Goal: Task Accomplishment & Management: Use online tool/utility

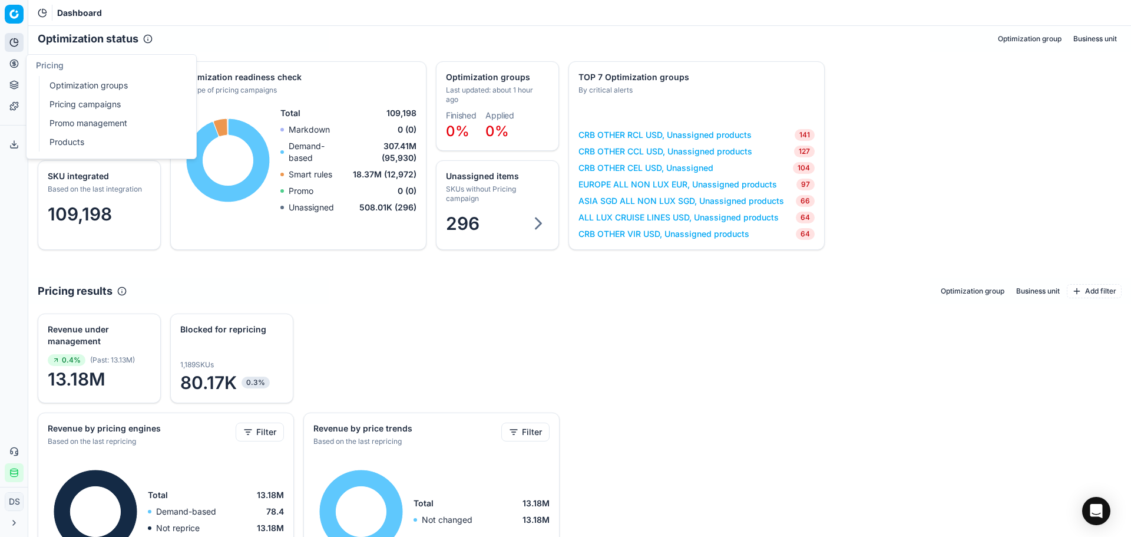
click at [74, 84] on link "Optimization groups" at bounding box center [113, 85] width 137 height 16
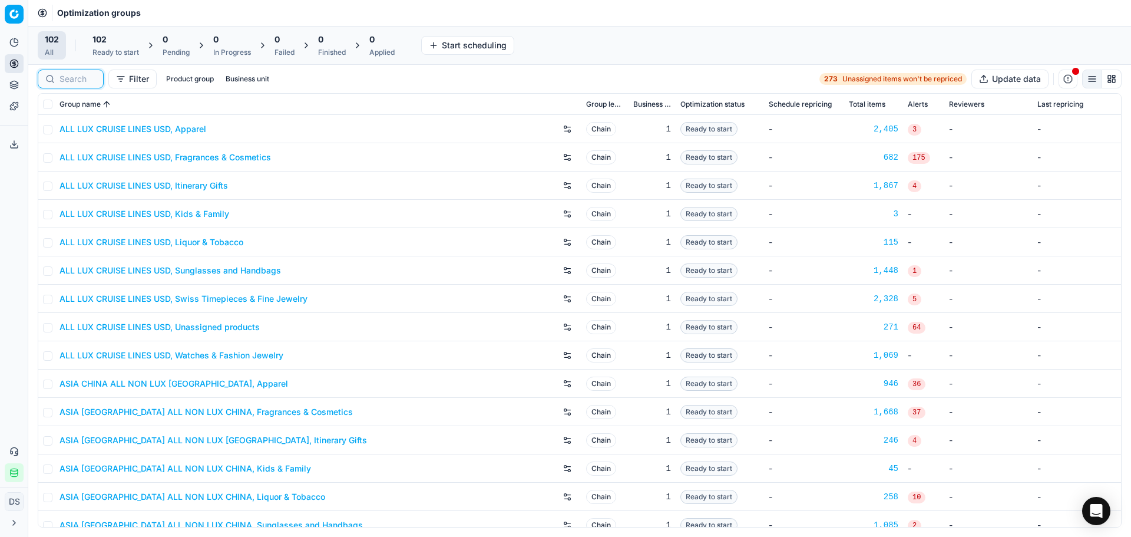
click at [84, 76] on input at bounding box center [78, 79] width 37 height 12
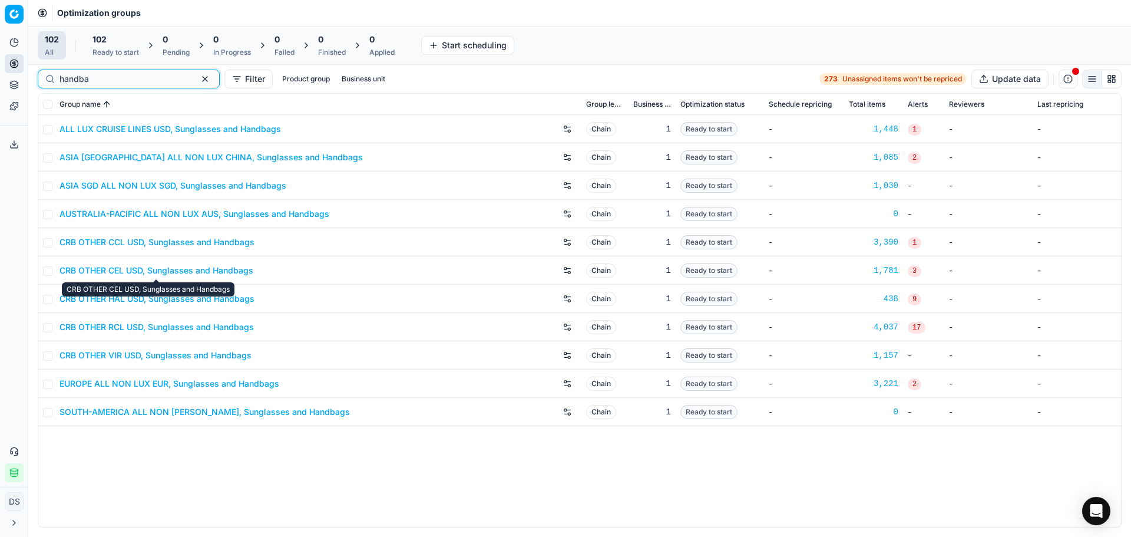
type input "handba"
click at [201, 272] on link "CRB OTHER CEL USD, Sunglasses and Handbags" at bounding box center [157, 271] width 194 height 12
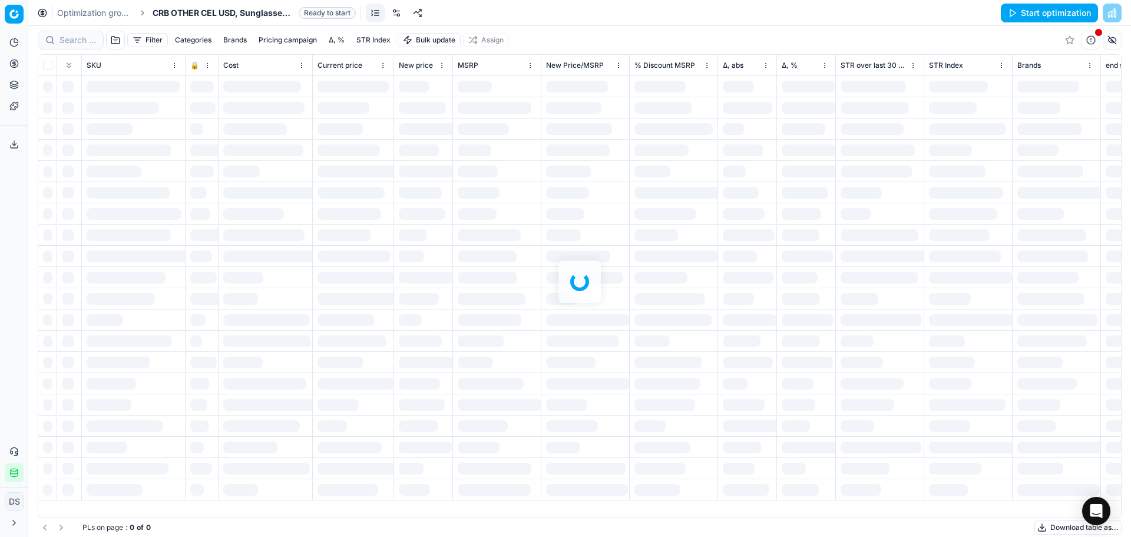
click at [393, 17] on link at bounding box center [396, 13] width 19 height 19
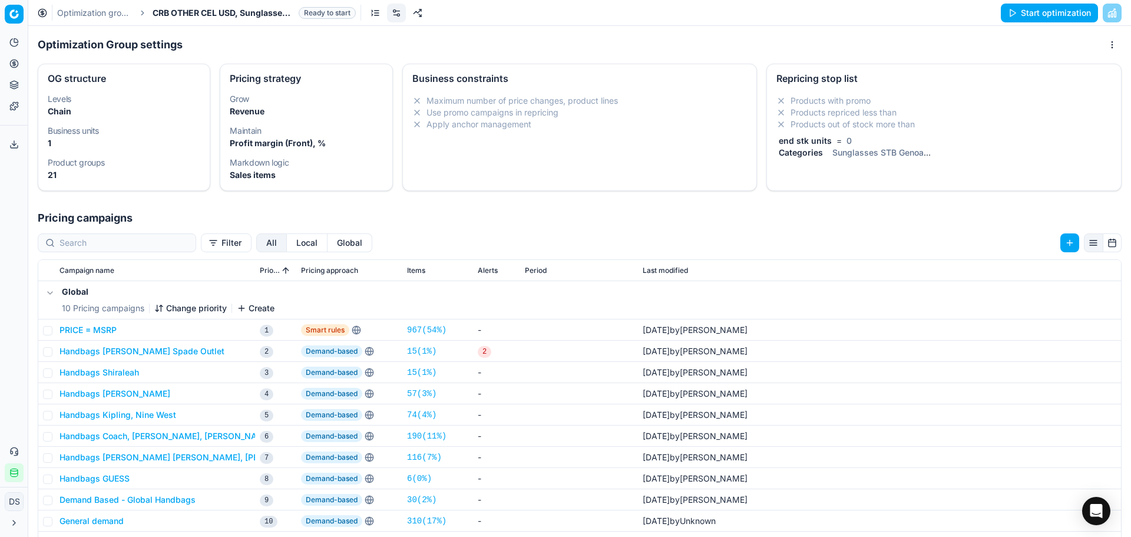
click at [846, 122] on li "Products out of stock more than" at bounding box center [944, 124] width 335 height 12
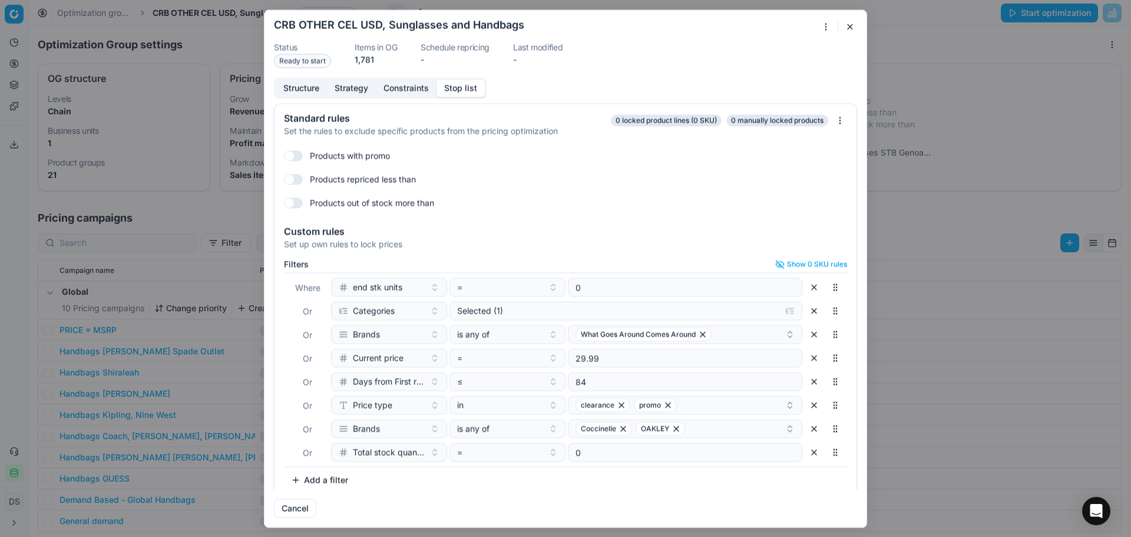
scroll to position [10, 0]
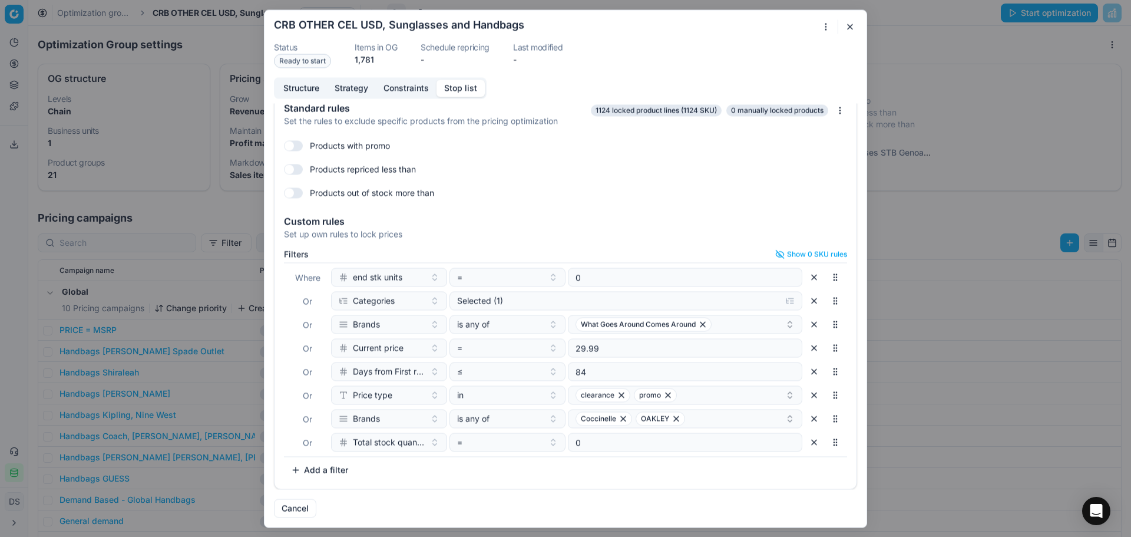
click at [854, 31] on button "button" at bounding box center [850, 26] width 14 height 14
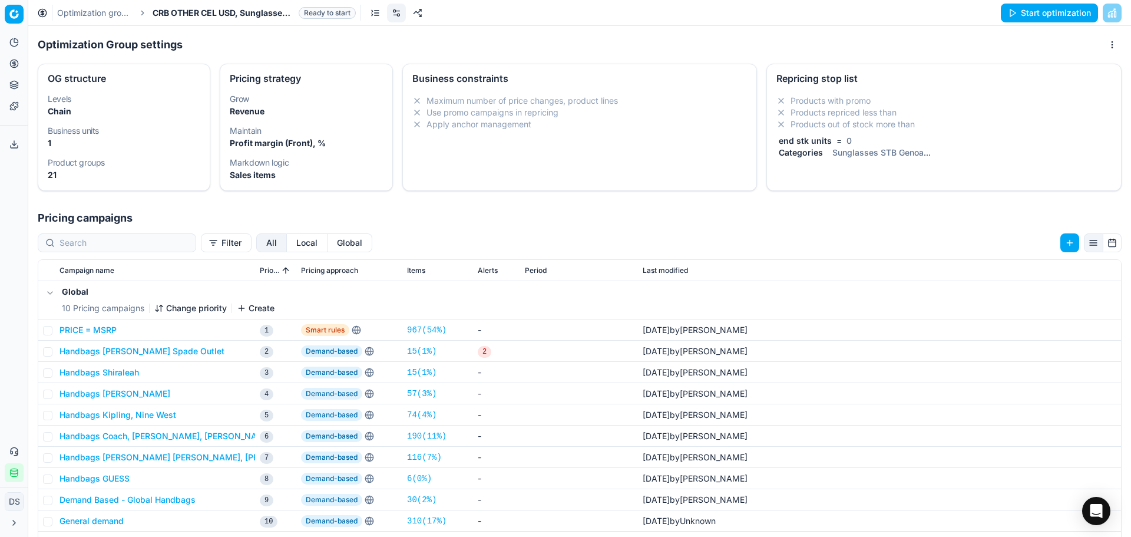
click at [1032, 18] on button "Start optimization" at bounding box center [1049, 13] width 97 height 19
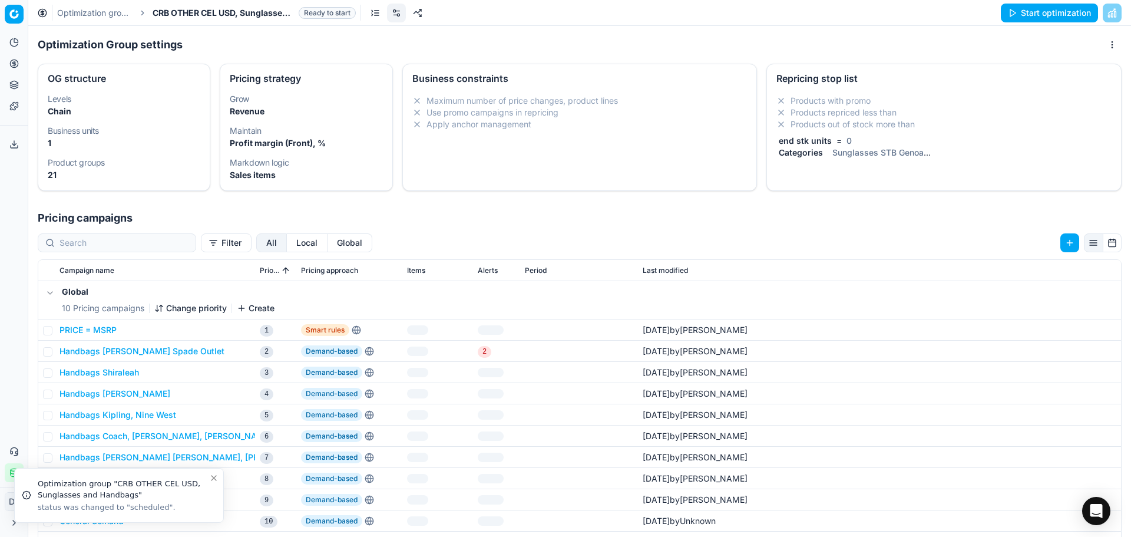
click at [119, 11] on link "Optimization groups" at bounding box center [94, 13] width 75 height 12
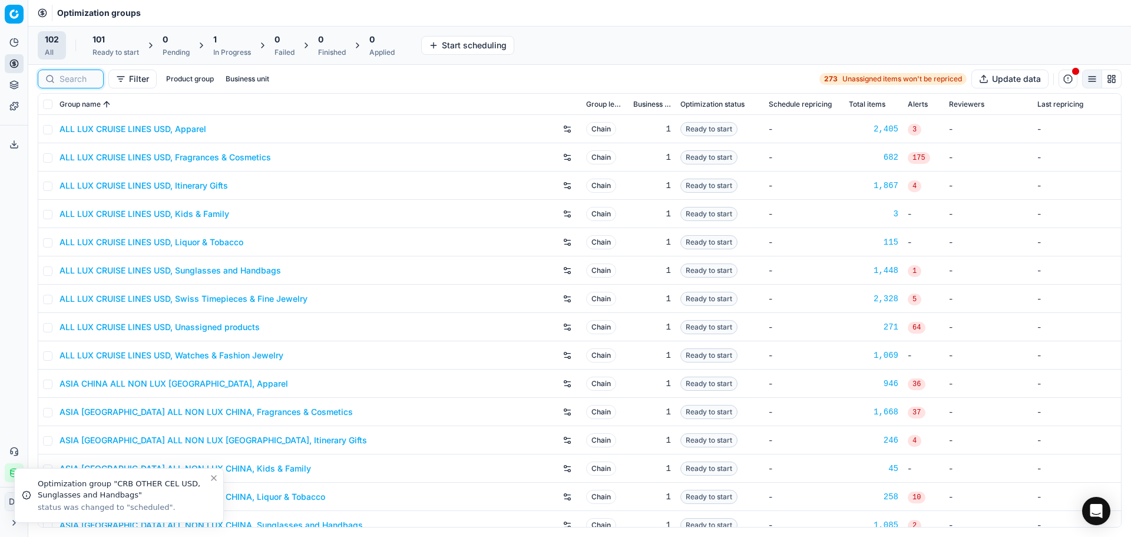
click at [84, 74] on input at bounding box center [78, 79] width 37 height 12
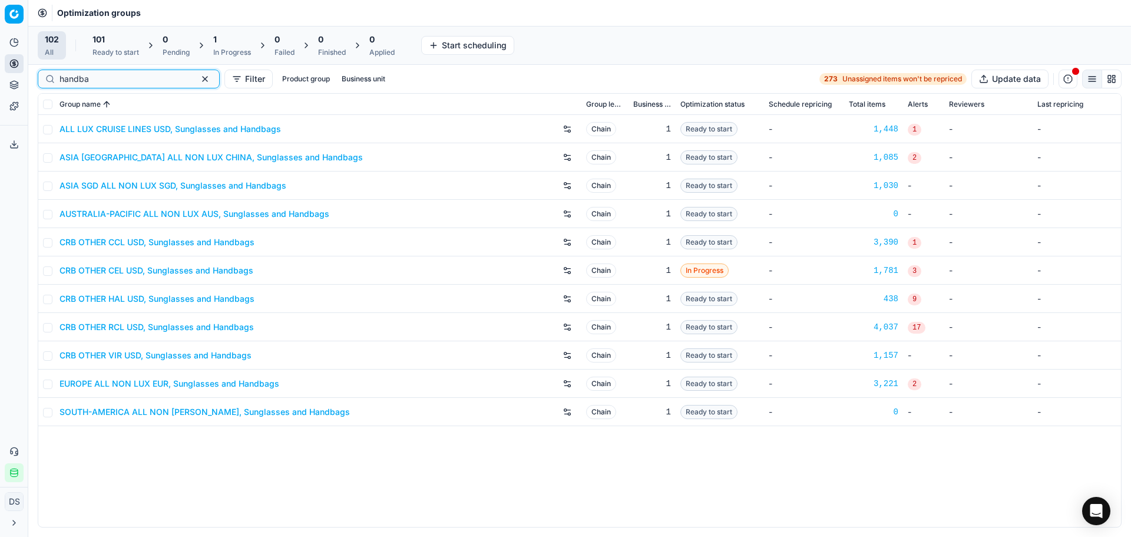
type input "handba"
click at [186, 354] on link "CRB OTHER VIR USD, Sunglasses and Handbags" at bounding box center [156, 355] width 192 height 12
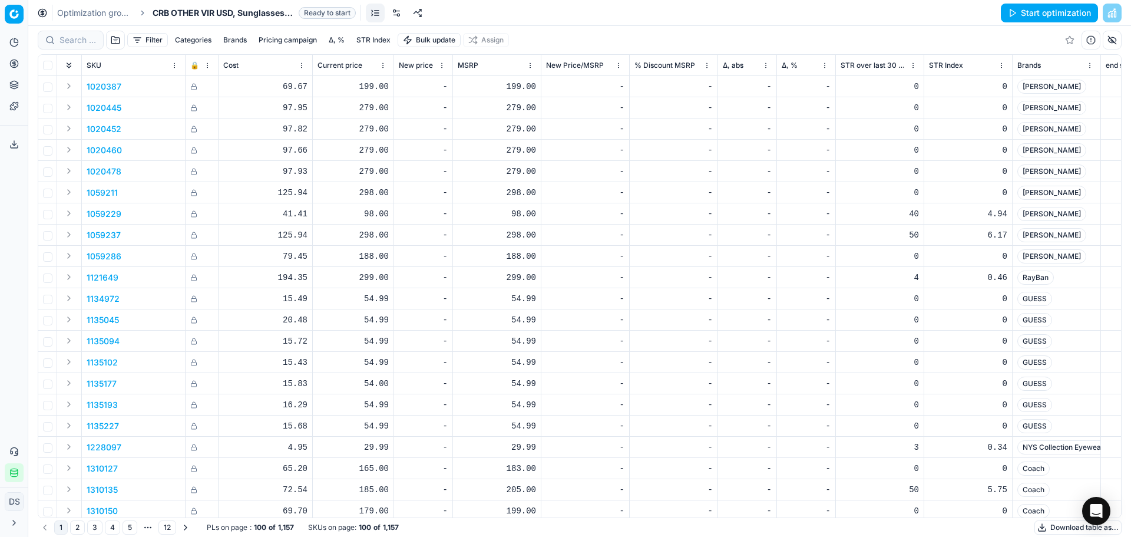
click at [400, 8] on link at bounding box center [396, 13] width 19 height 19
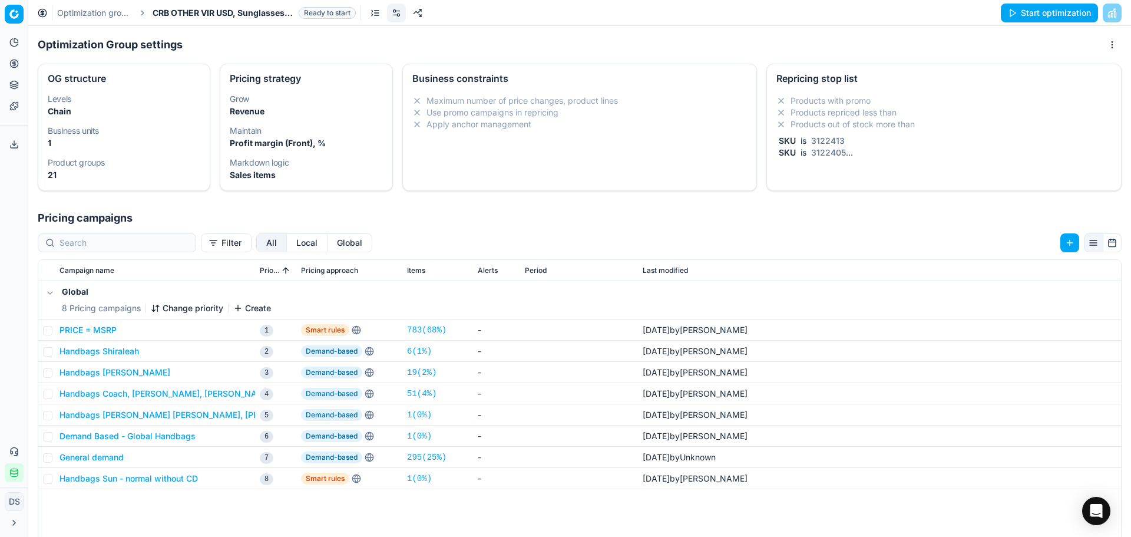
click at [843, 97] on li "Products with promo" at bounding box center [944, 101] width 335 height 12
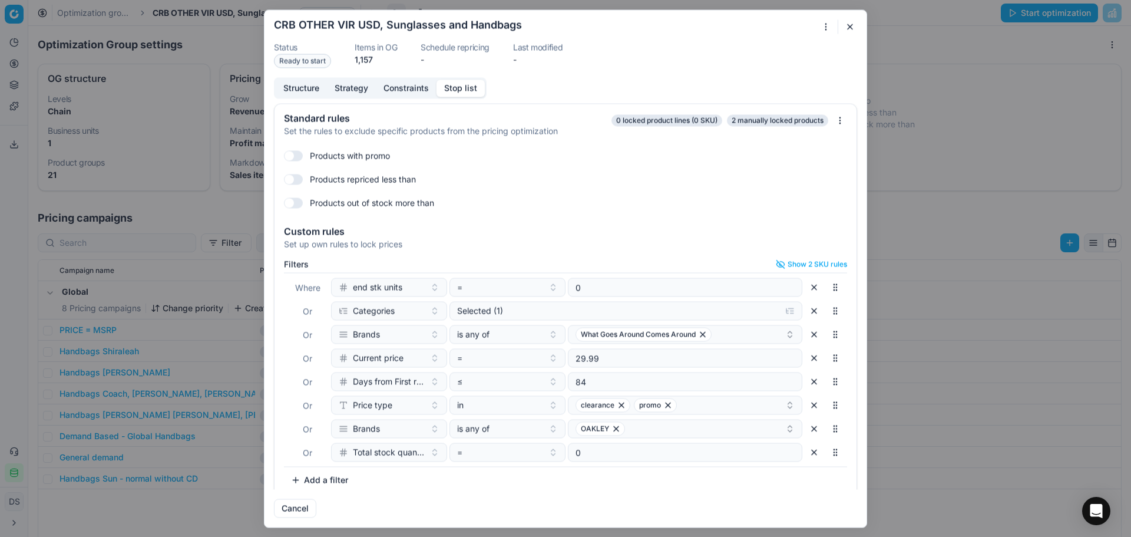
scroll to position [10, 0]
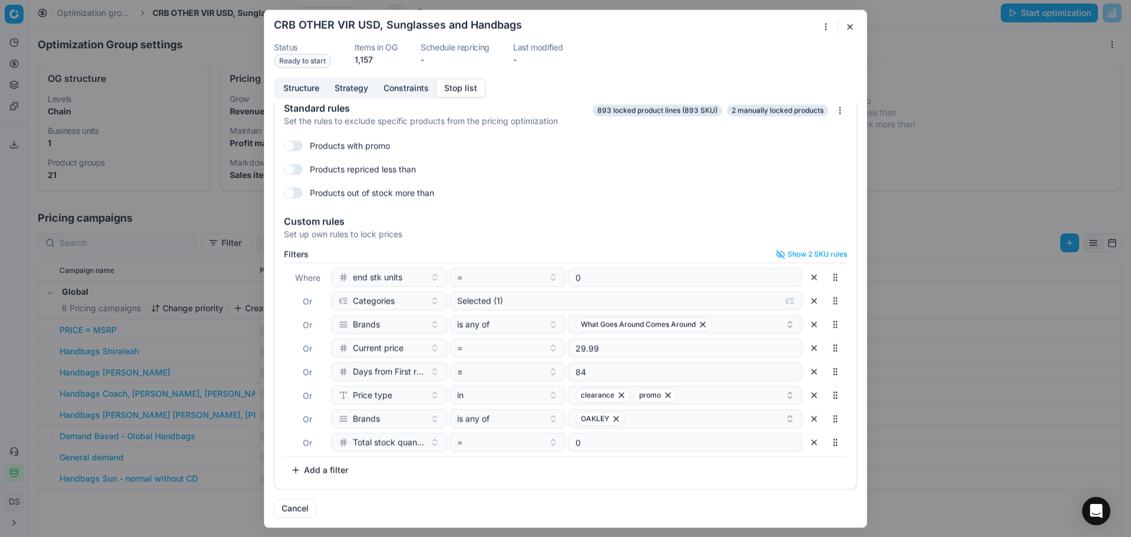
click at [851, 27] on button "button" at bounding box center [850, 26] width 14 height 14
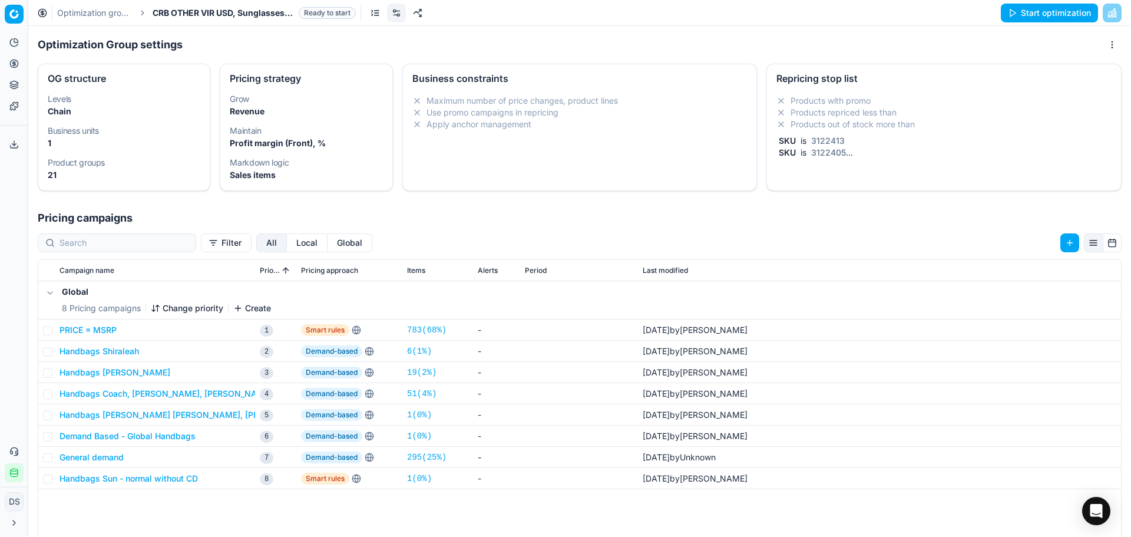
click at [1035, 11] on button "Start optimization" at bounding box center [1049, 13] width 97 height 19
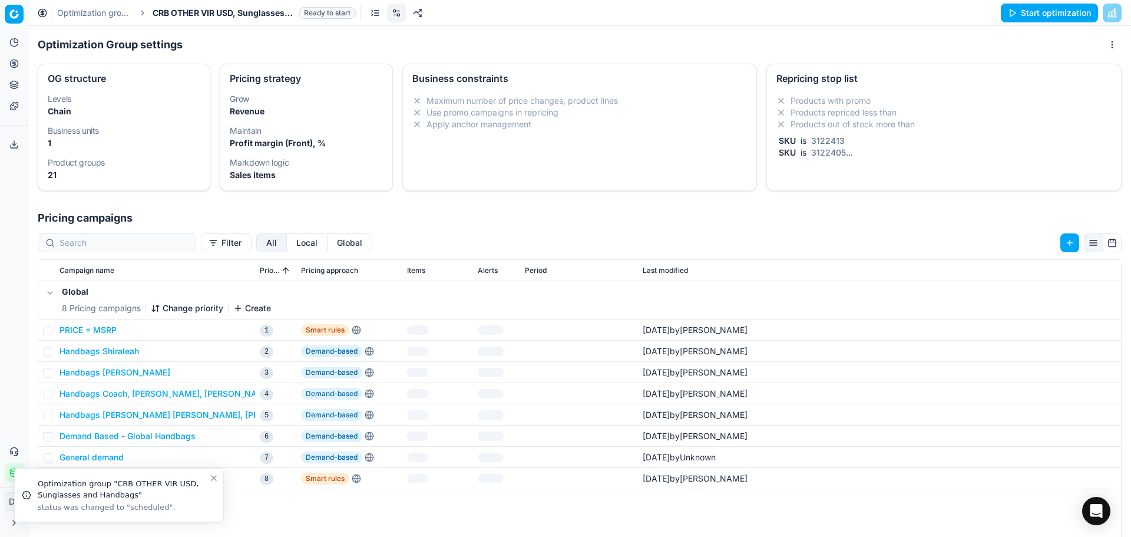
click at [105, 16] on link "Optimization groups" at bounding box center [94, 13] width 75 height 12
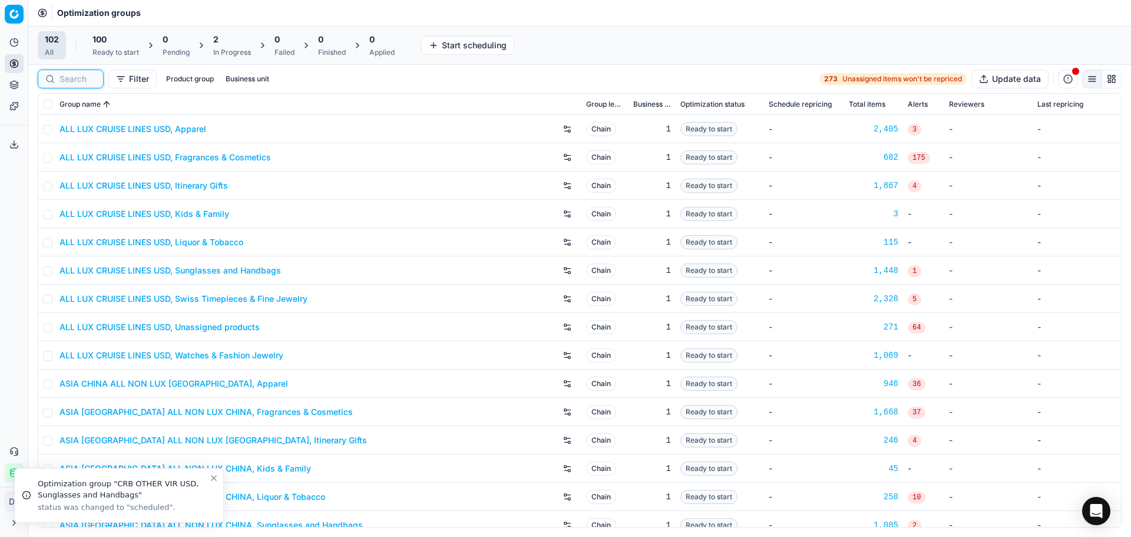
click at [92, 76] on input at bounding box center [78, 79] width 37 height 12
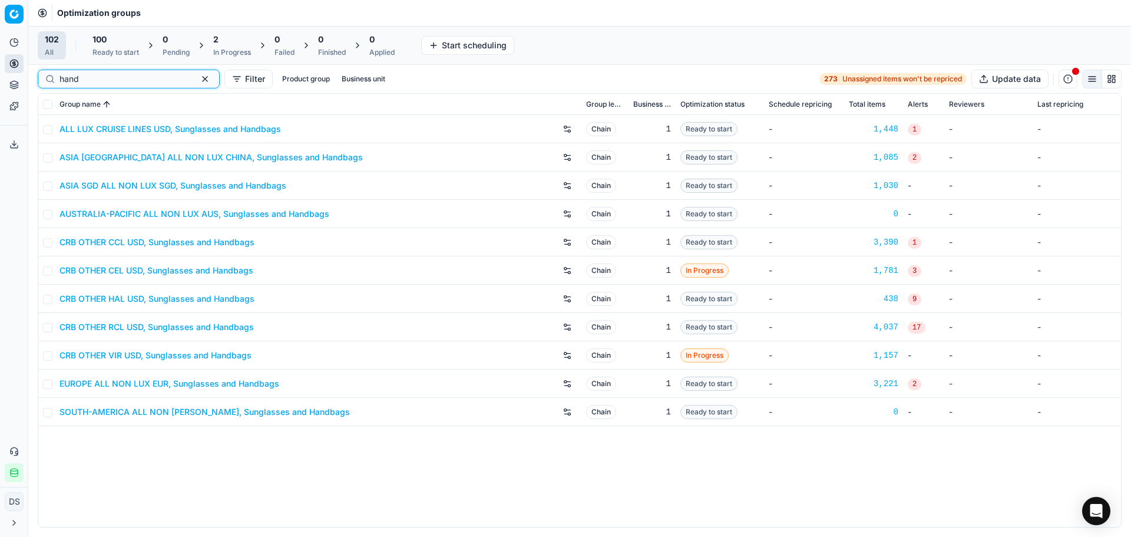
type input "hand"
click at [146, 322] on link "CRB OTHER RCL USD, Sunglasses and Handbags" at bounding box center [157, 327] width 194 height 12
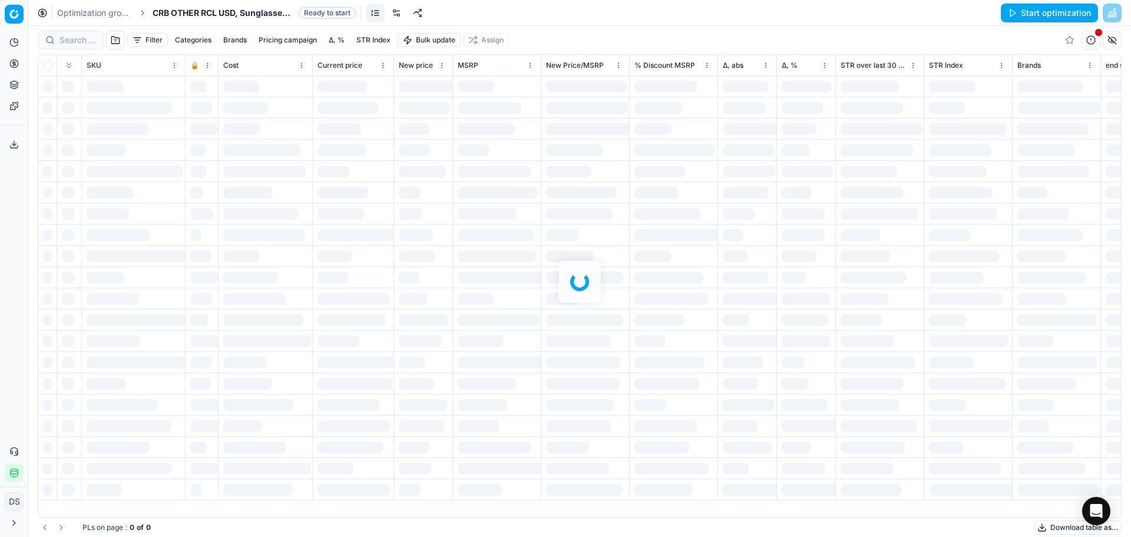
click at [402, 15] on link at bounding box center [396, 13] width 19 height 19
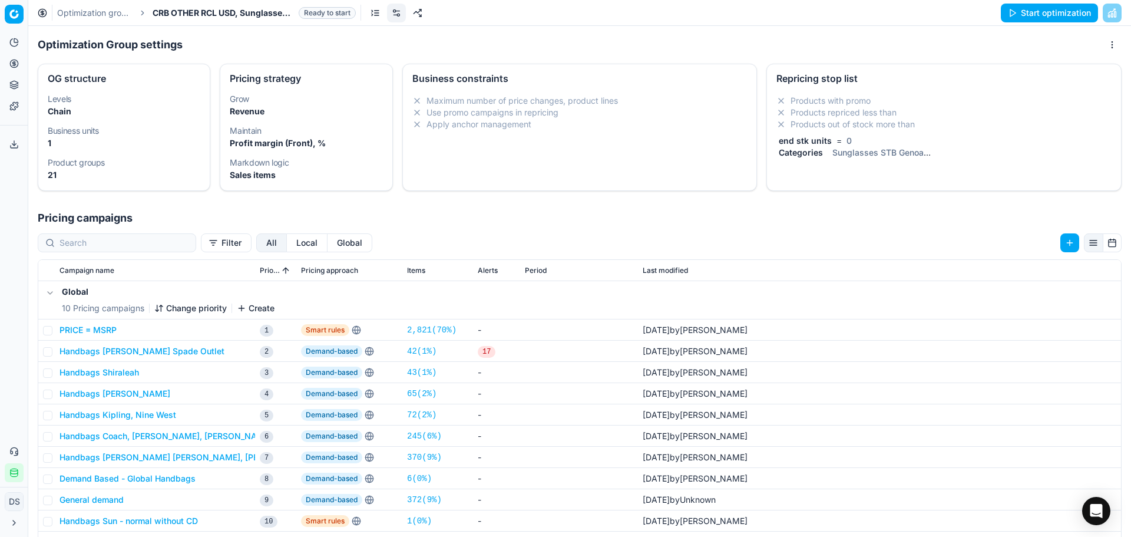
click at [829, 121] on li "Products out of stock more than" at bounding box center [944, 124] width 335 height 12
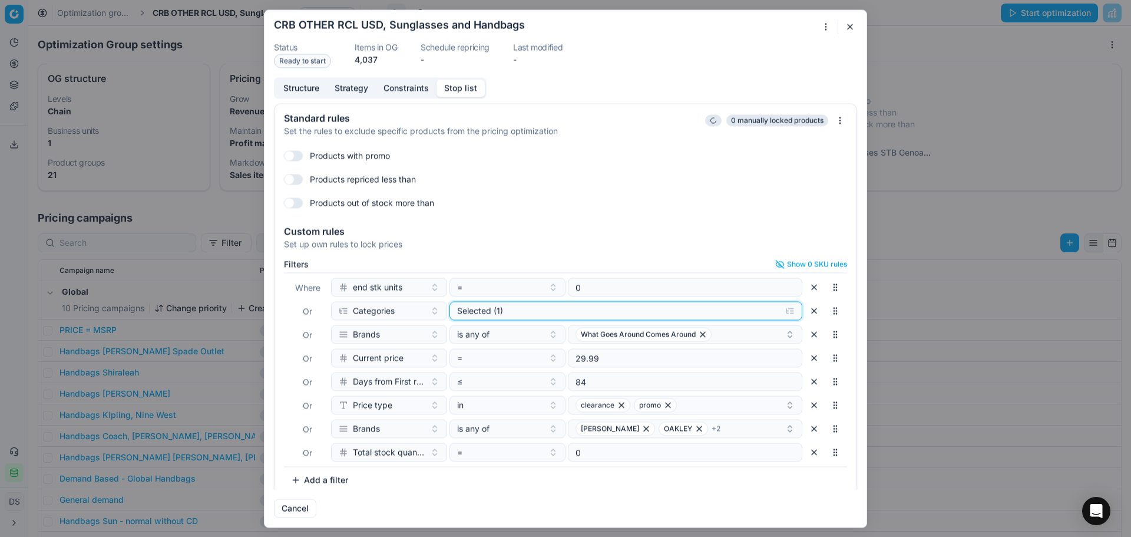
click at [480, 308] on div "Selected (1)" at bounding box center [616, 311] width 319 height 12
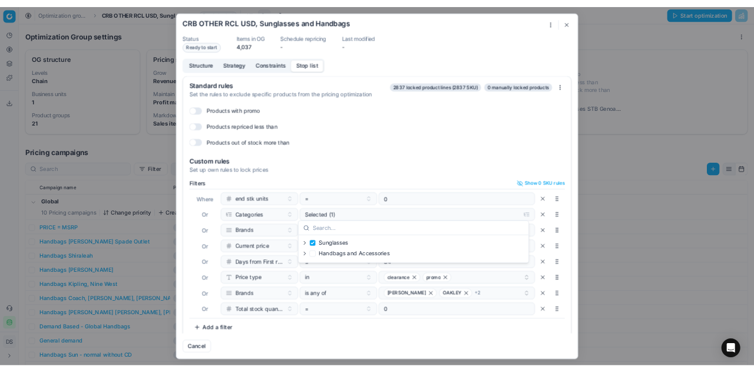
scroll to position [10, 0]
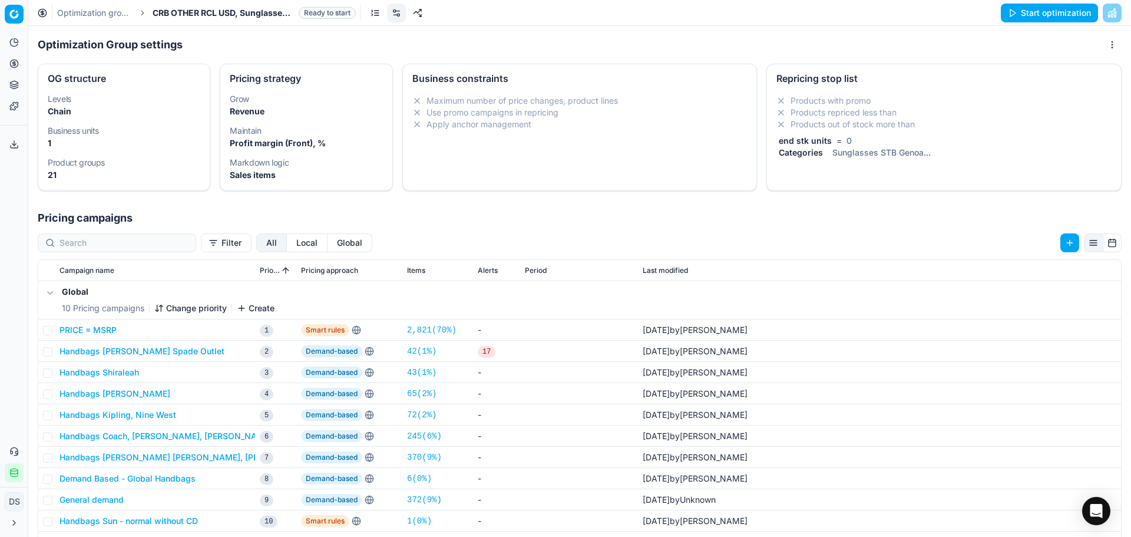
click at [955, 108] on div "Oprimization group is saving... CRB OTHER RCL USD, Sunglasses and Handbags Stat…" at bounding box center [565, 268] width 1131 height 537
click at [1033, 19] on button "Start optimization" at bounding box center [1049, 13] width 97 height 19
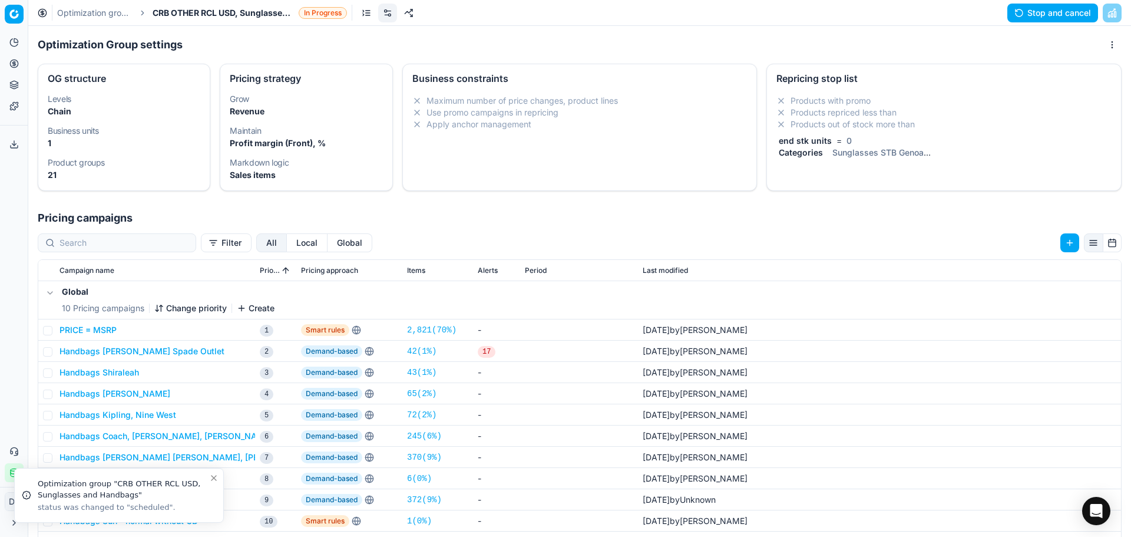
click at [80, 9] on link "Optimization groups" at bounding box center [94, 13] width 75 height 12
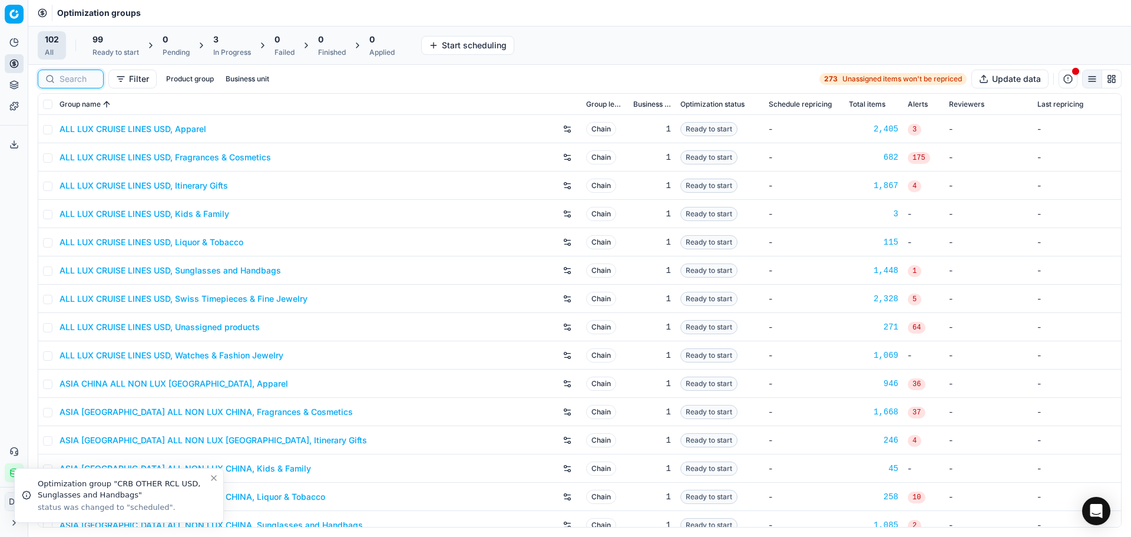
click at [83, 78] on input at bounding box center [78, 79] width 37 height 12
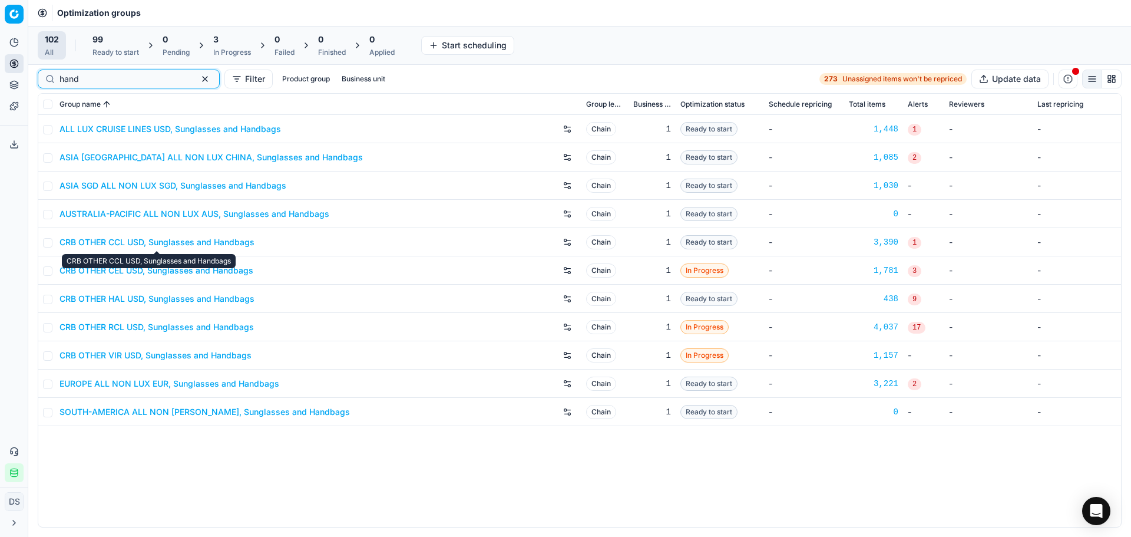
type input "hand"
click at [162, 240] on link "CRB OTHER CCL USD, Sunglasses and Handbags" at bounding box center [157, 242] width 195 height 12
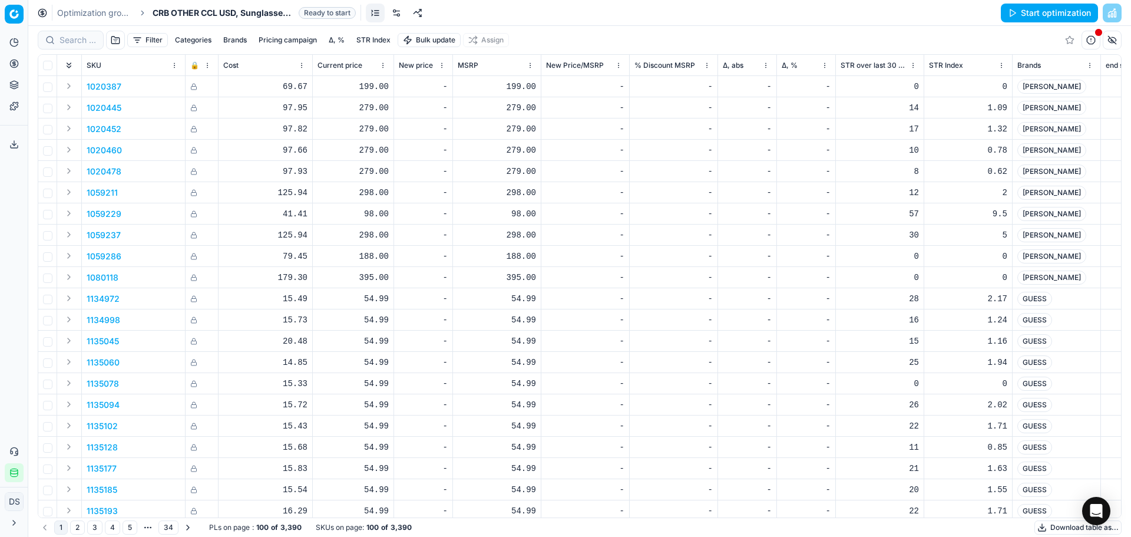
click at [399, 17] on link at bounding box center [396, 13] width 19 height 19
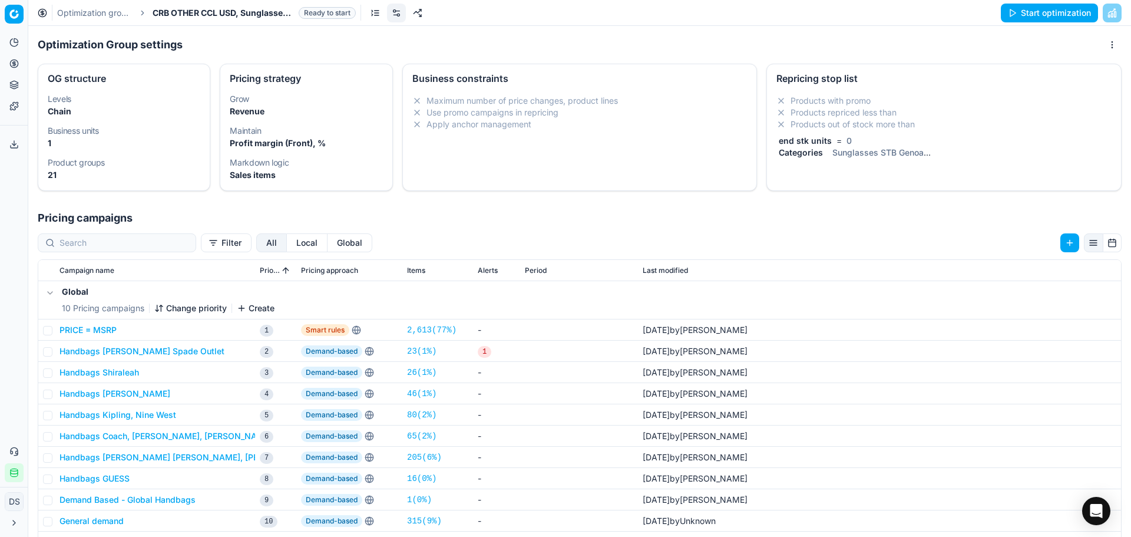
click at [907, 105] on li "Products with promo" at bounding box center [944, 101] width 335 height 12
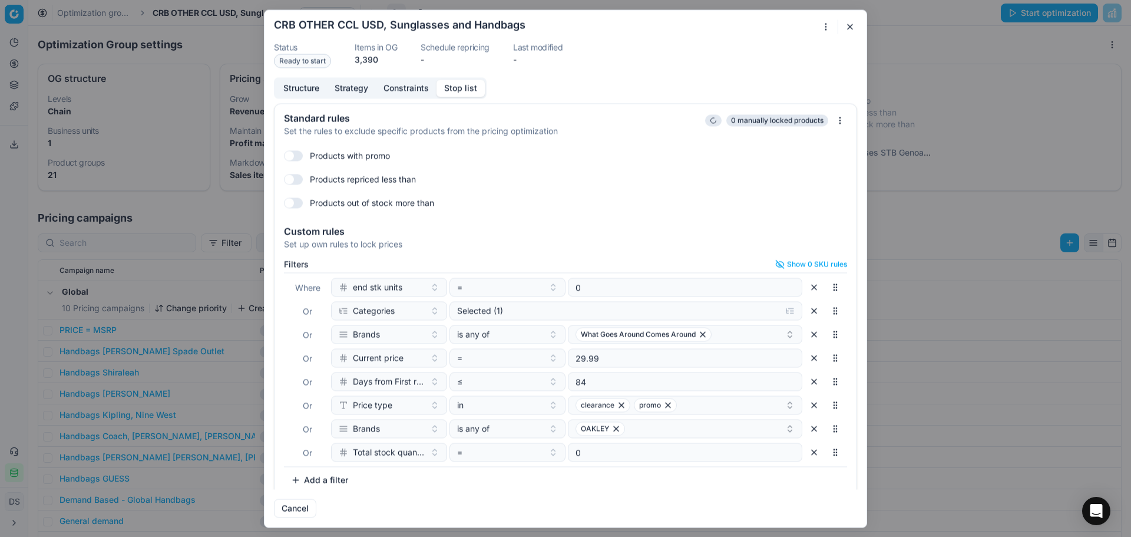
click at [605, 301] on div "Where end stk units = 0 Or Categories Selected (1) Or Brands is any of What Goe…" at bounding box center [565, 369] width 563 height 194
click at [603, 306] on div "Selected (1)" at bounding box center [616, 311] width 319 height 12
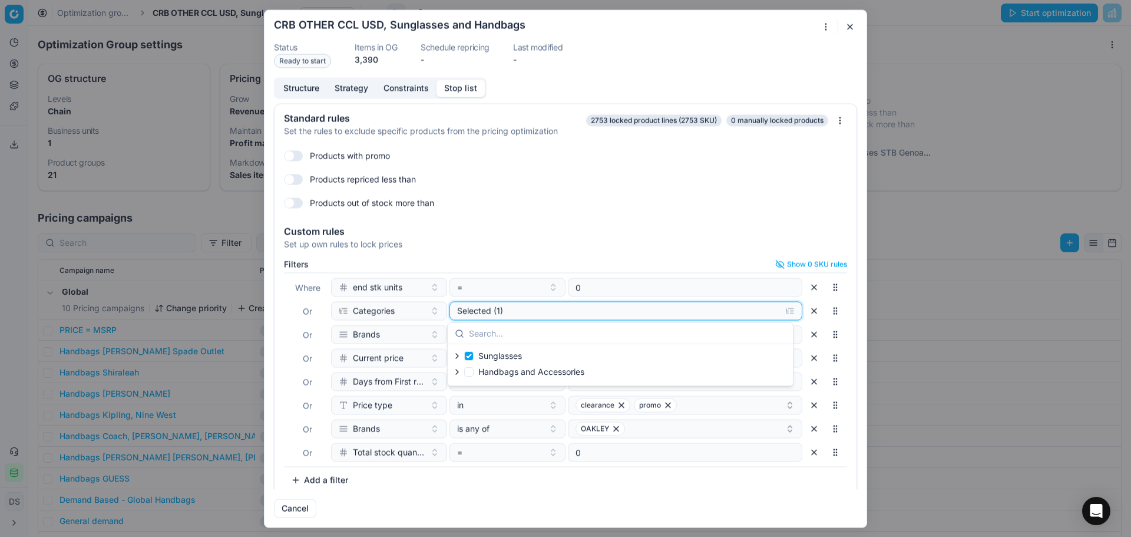
click at [603, 306] on div "Selected (1)" at bounding box center [616, 311] width 319 height 12
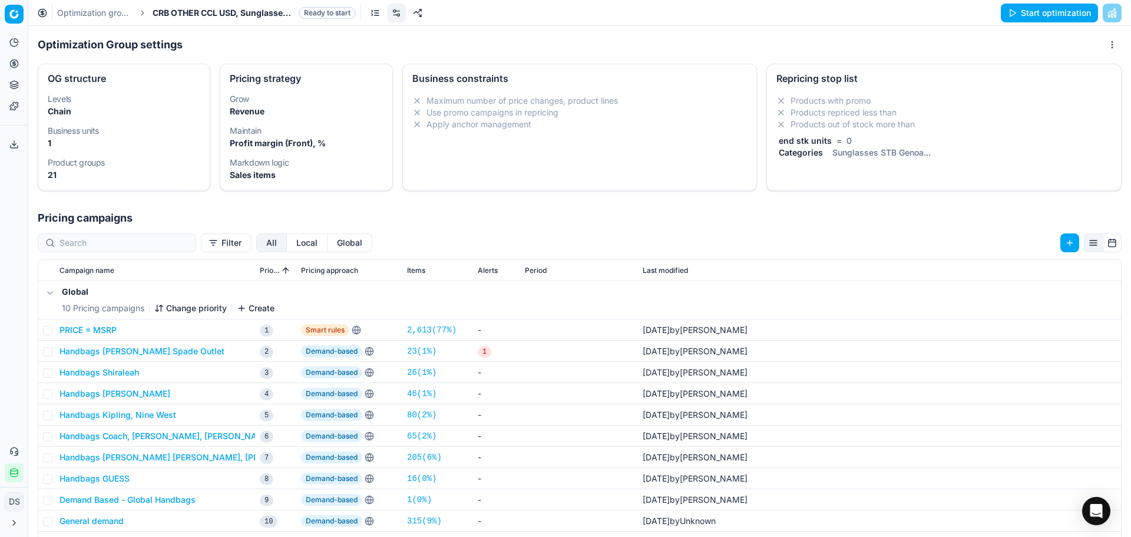
click at [968, 48] on div "Oprimization group is saving... CRB OTHER CCL USD, Sunglasses and Handbags Stat…" at bounding box center [565, 268] width 1131 height 537
click at [1040, 10] on button "Start optimization" at bounding box center [1049, 13] width 97 height 19
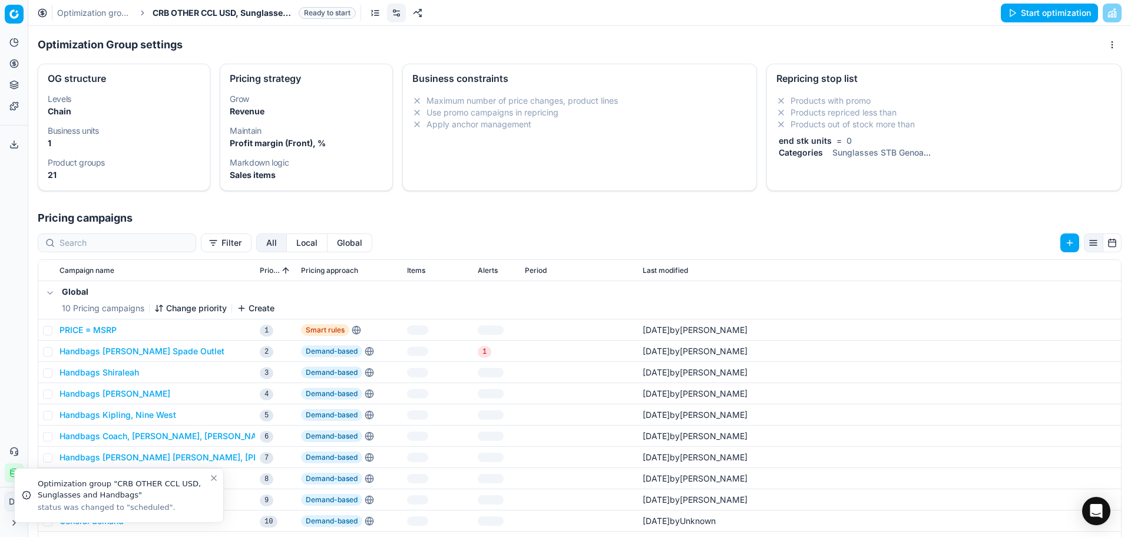
click at [77, 9] on link "Optimization groups" at bounding box center [94, 13] width 75 height 12
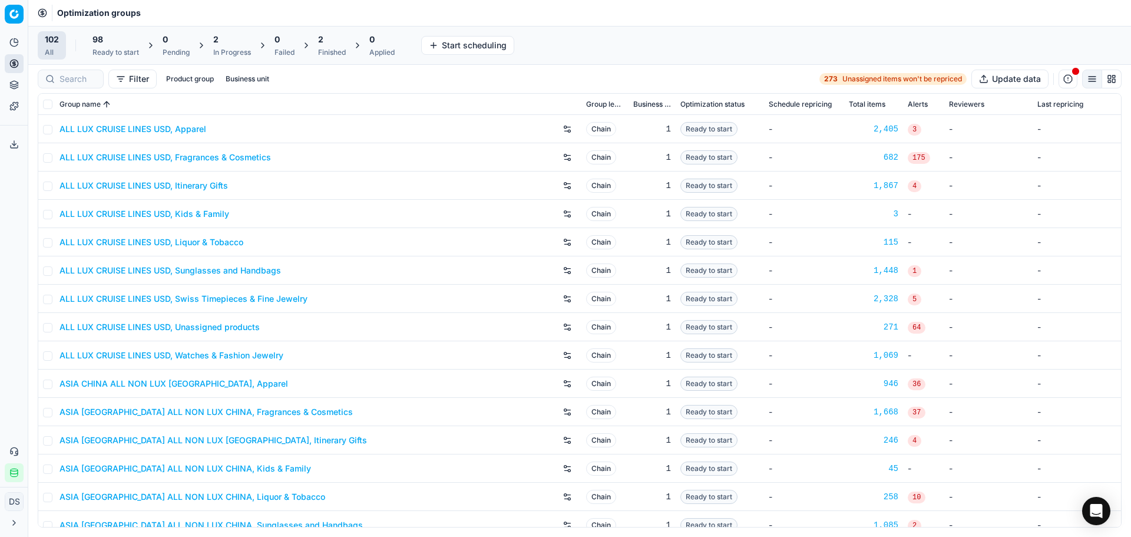
click at [333, 54] on div "Finished" at bounding box center [332, 52] width 28 height 9
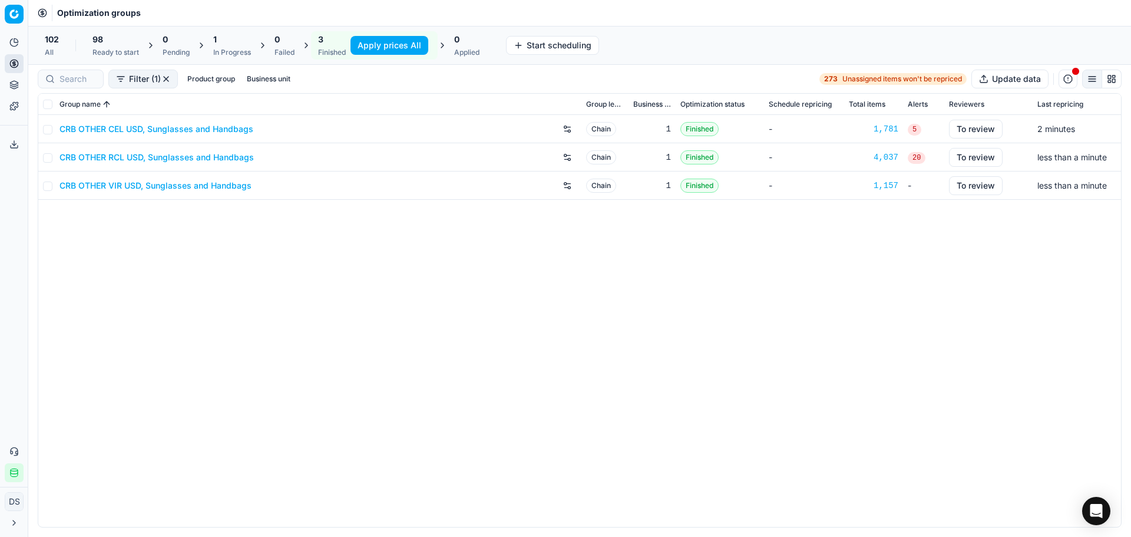
click at [228, 55] on div "In Progress" at bounding box center [232, 52] width 38 height 9
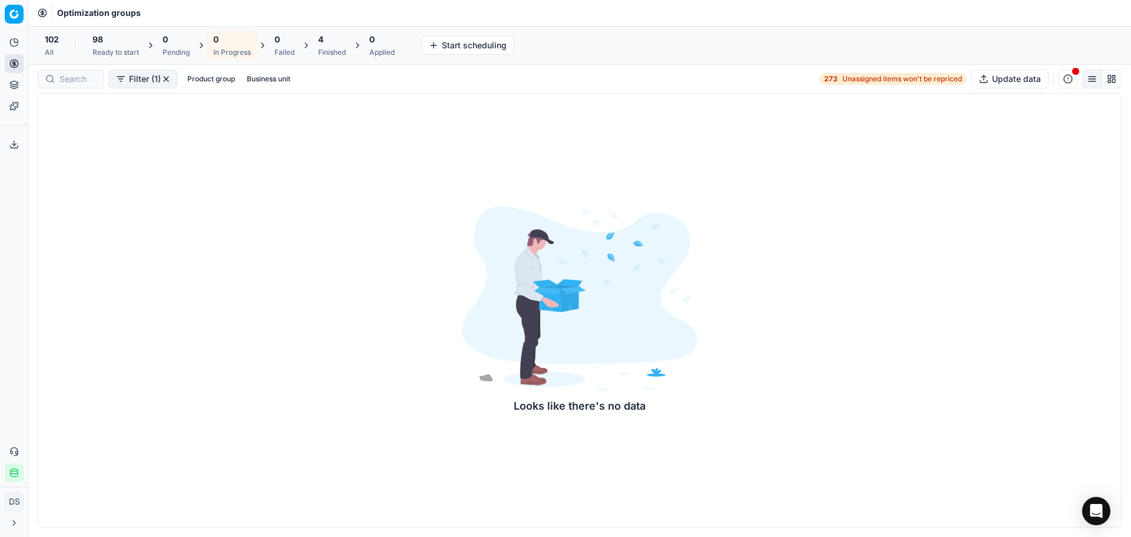
click at [322, 42] on span "4" at bounding box center [320, 40] width 5 height 12
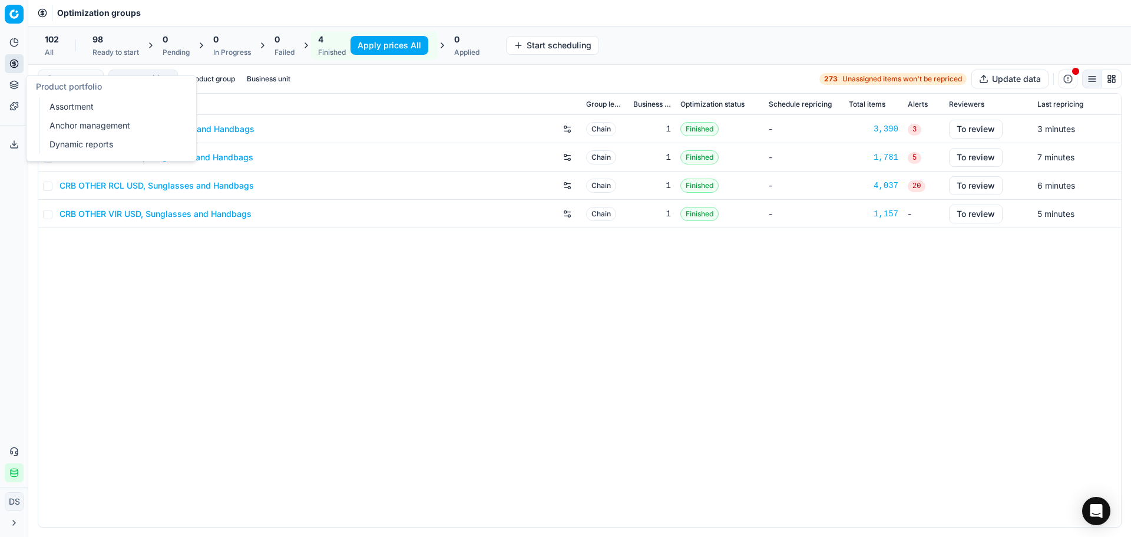
click at [14, 84] on icon at bounding box center [13, 84] width 9 height 9
click at [114, 141] on link "Dynamic reports" at bounding box center [113, 144] width 137 height 16
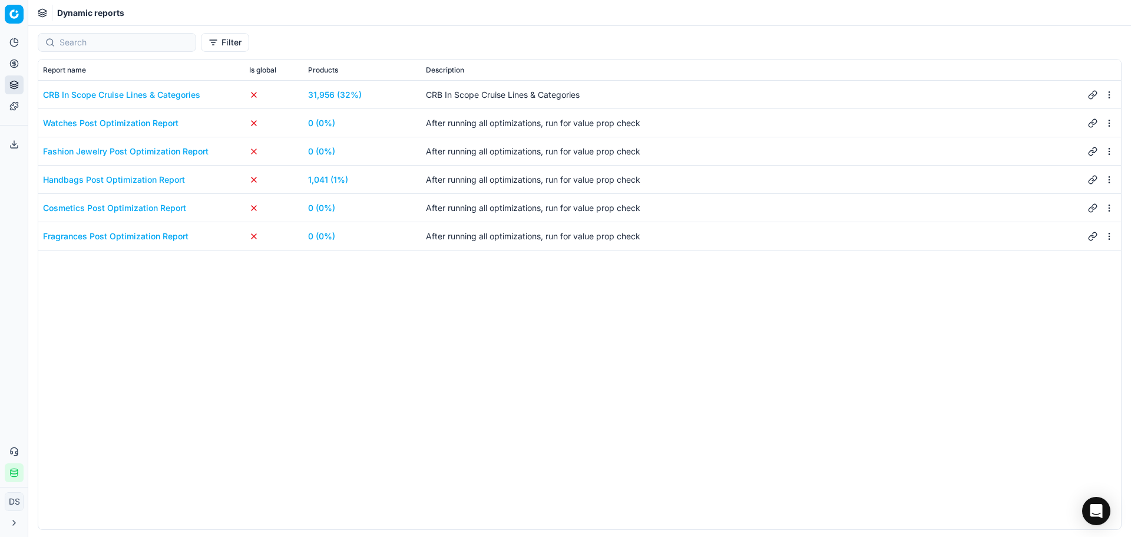
click at [338, 179] on link "1,041 (1%)" at bounding box center [328, 180] width 40 height 12
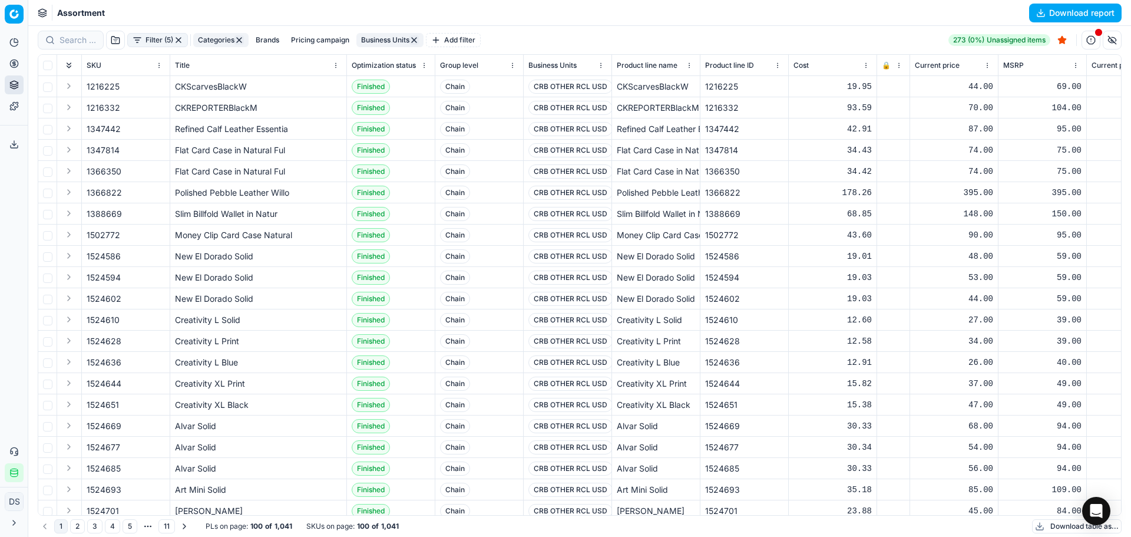
click at [1060, 14] on button "Download report" at bounding box center [1075, 13] width 93 height 19
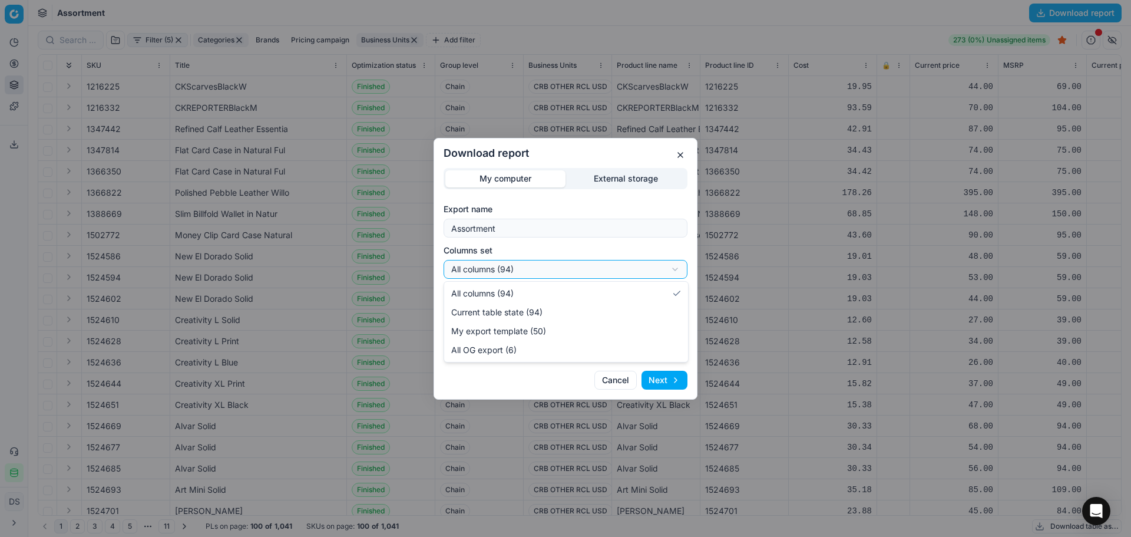
click at [534, 260] on div "Download report My computer External storage Export name Assortment Columns set…" at bounding box center [565, 268] width 1131 height 537
select select "custom"
click at [671, 382] on button "Next" at bounding box center [665, 380] width 46 height 19
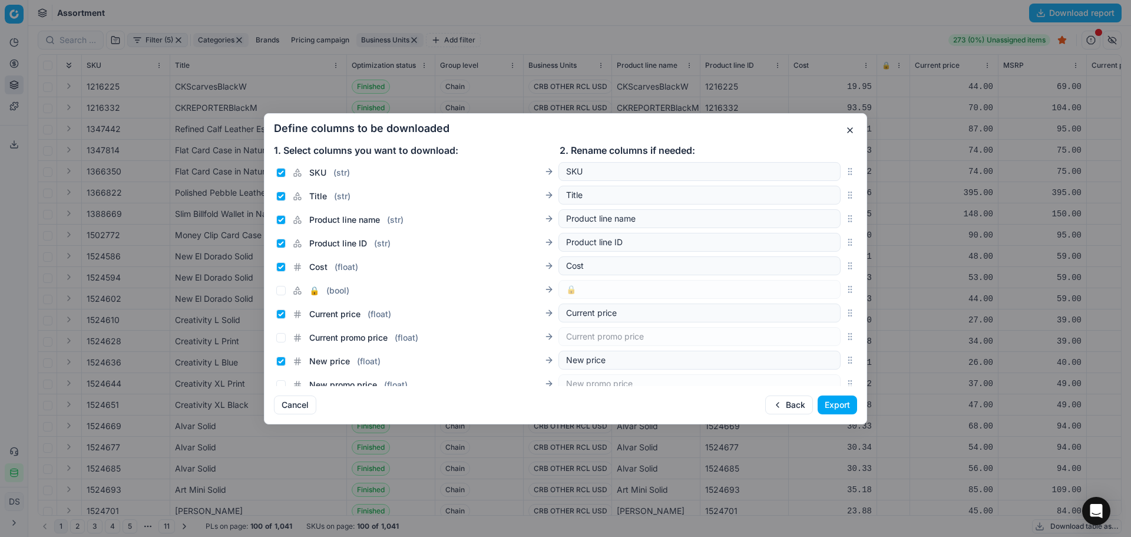
click at [824, 402] on button "Export" at bounding box center [837, 404] width 39 height 19
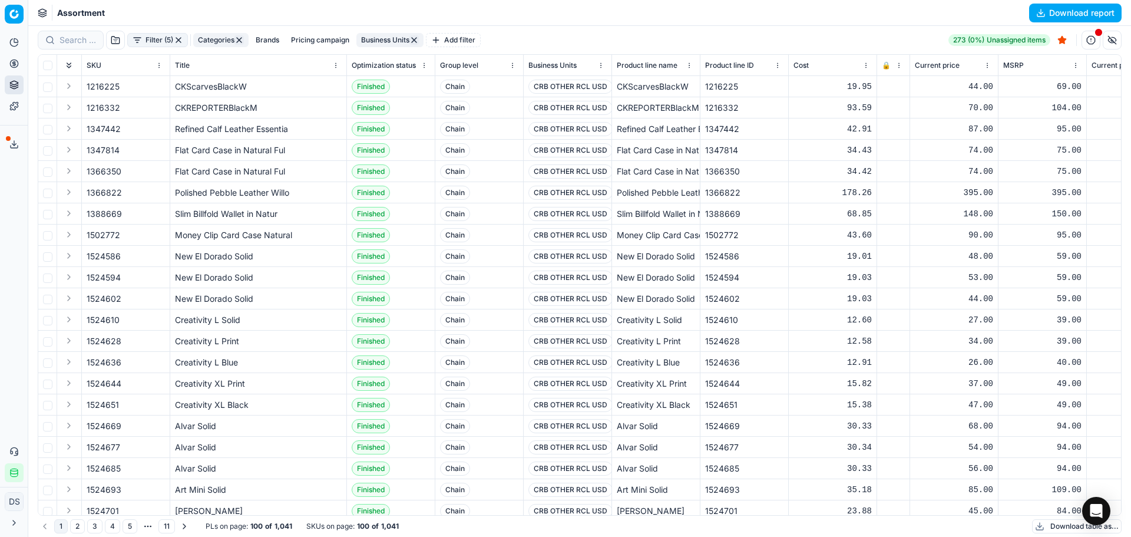
click at [15, 147] on icon at bounding box center [13, 144] width 9 height 9
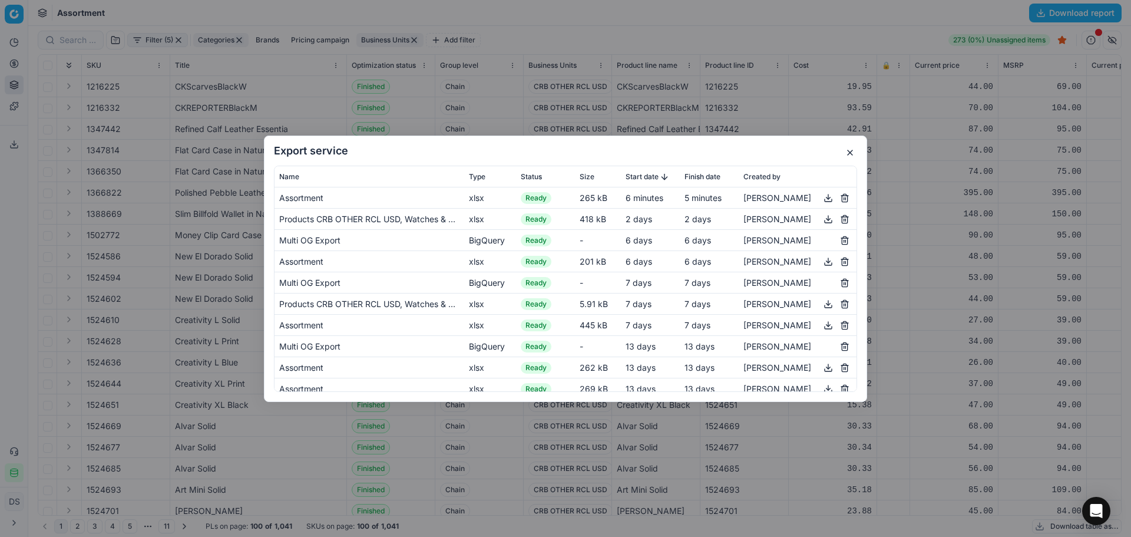
click at [821, 197] on button "button" at bounding box center [828, 197] width 14 height 14
click at [847, 148] on button "button" at bounding box center [850, 153] width 14 height 14
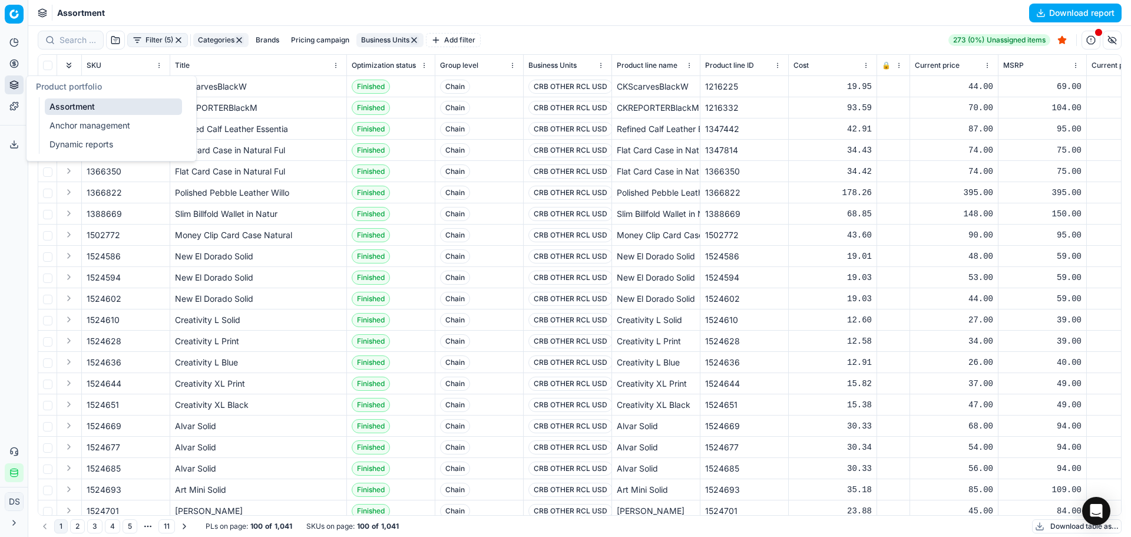
click at [15, 52] on ul "Analytics Pricing Product portfolio Templates" at bounding box center [14, 74] width 18 height 82
click at [13, 64] on icon at bounding box center [13, 63] width 9 height 9
click at [150, 93] on link "Optimization groups" at bounding box center [113, 85] width 137 height 16
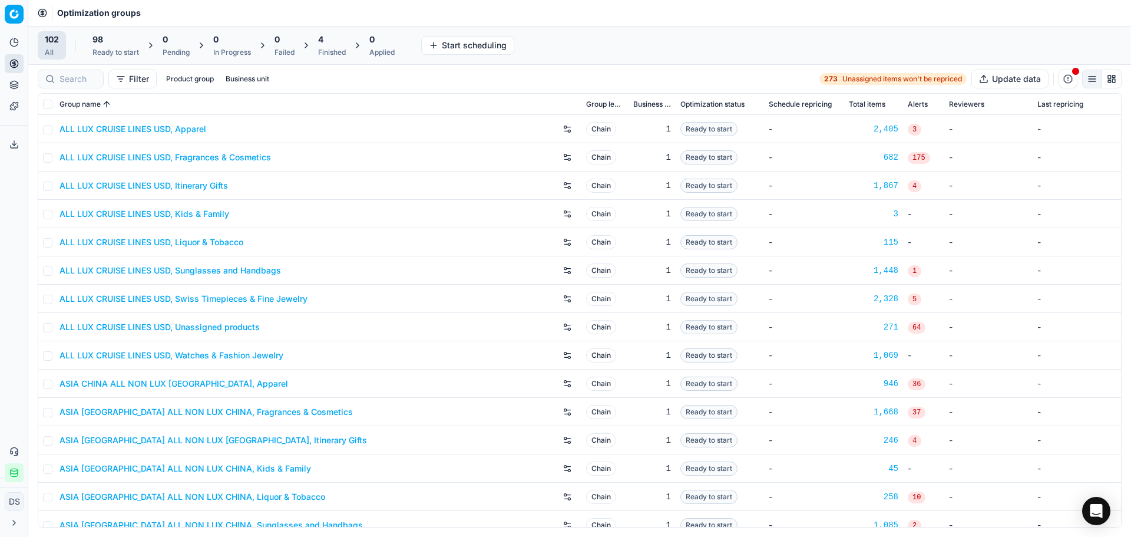
click at [341, 37] on div "4" at bounding box center [332, 40] width 28 height 12
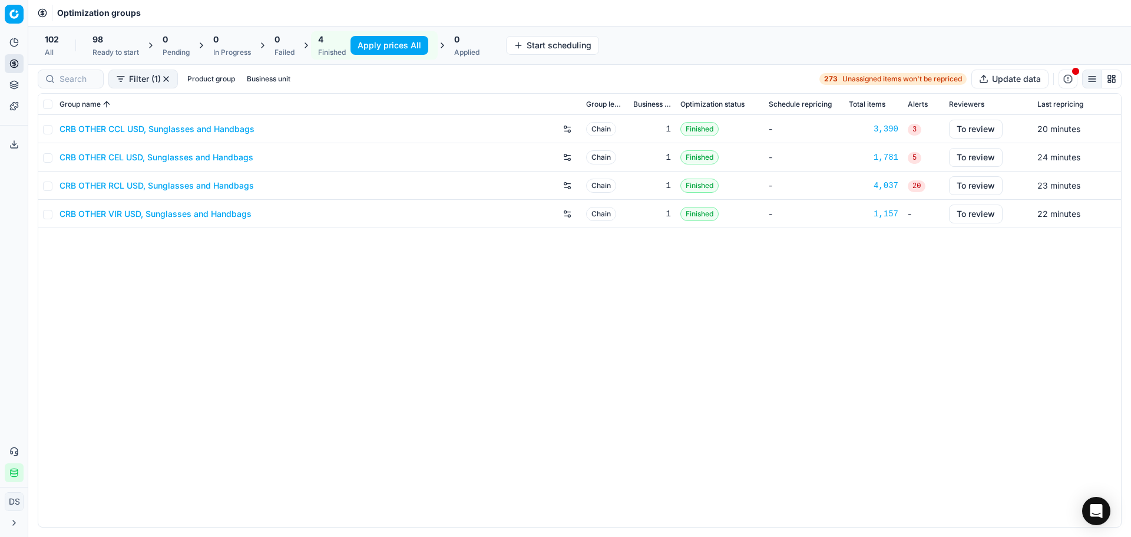
click at [208, 158] on link "CRB OTHER CEL USD, Sunglasses and Handbags" at bounding box center [157, 157] width 194 height 12
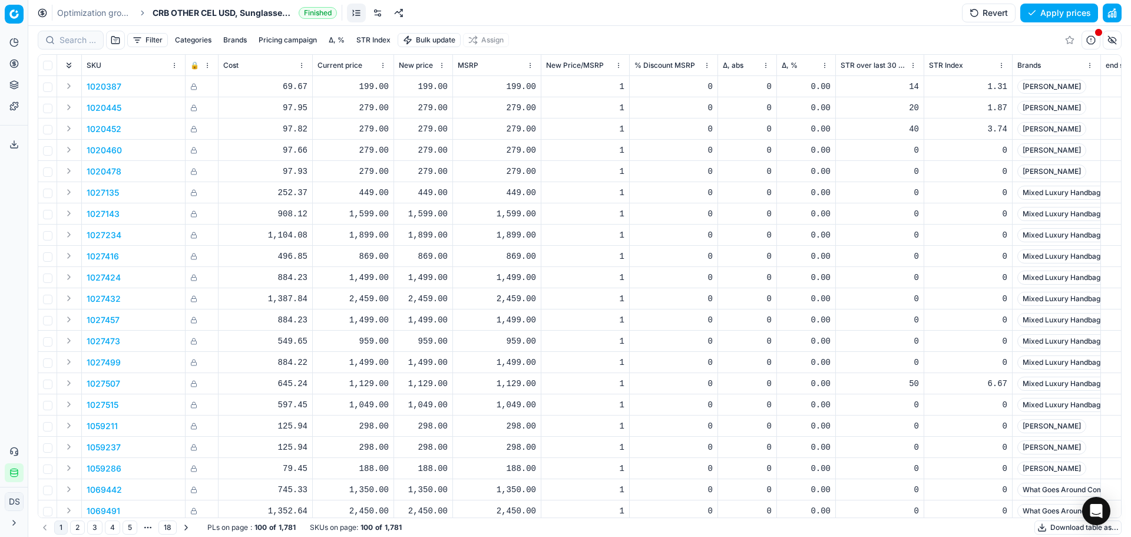
click at [1110, 6] on button "button" at bounding box center [1112, 13] width 19 height 19
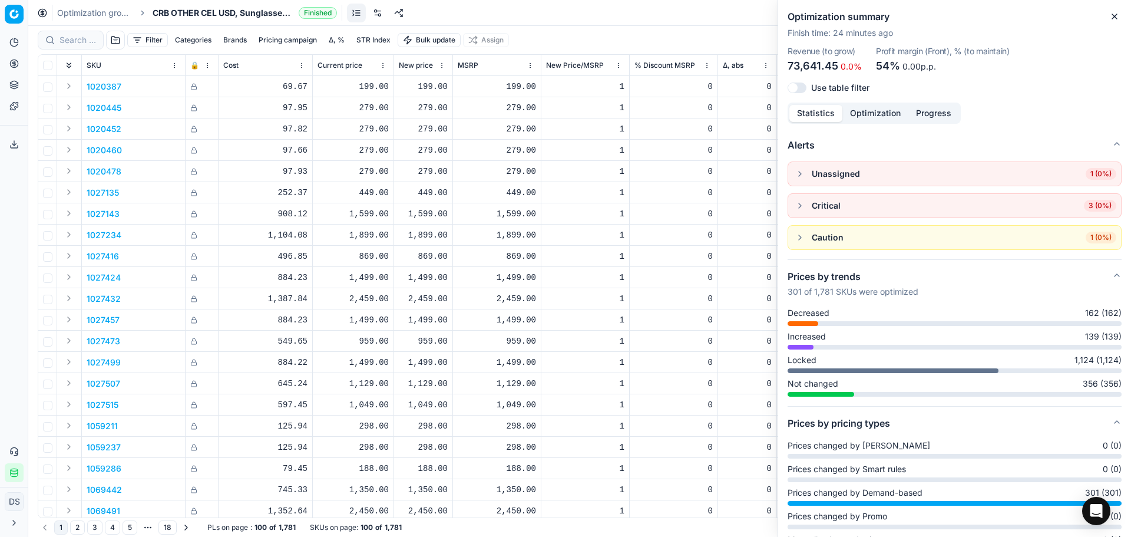
click at [803, 206] on button "button" at bounding box center [800, 206] width 14 height 14
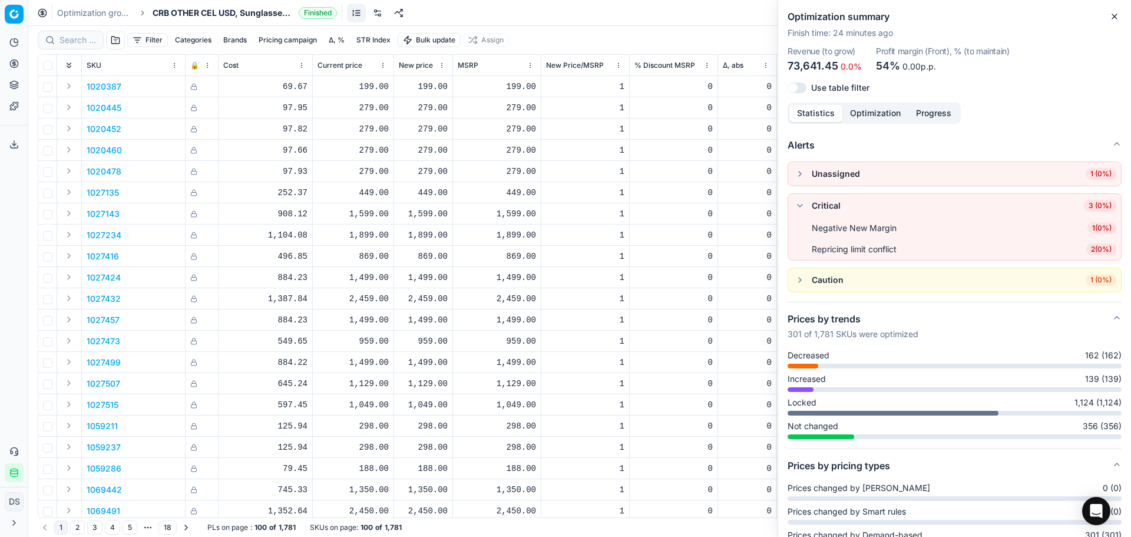
click at [1087, 254] on span "2 ( 0% )" at bounding box center [1102, 249] width 30 height 12
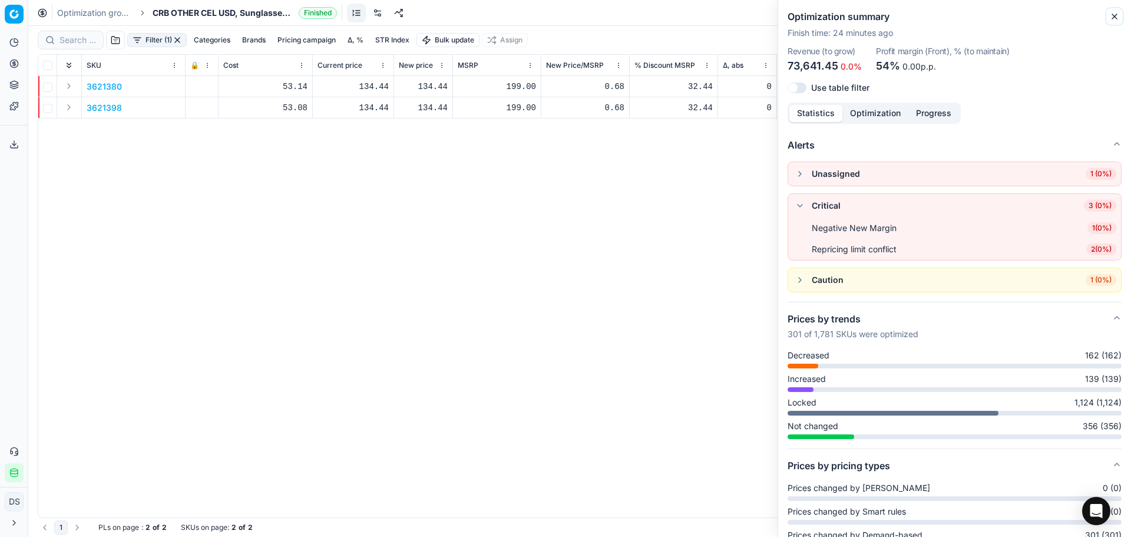
click at [1121, 12] on button "Close" at bounding box center [1115, 16] width 14 height 14
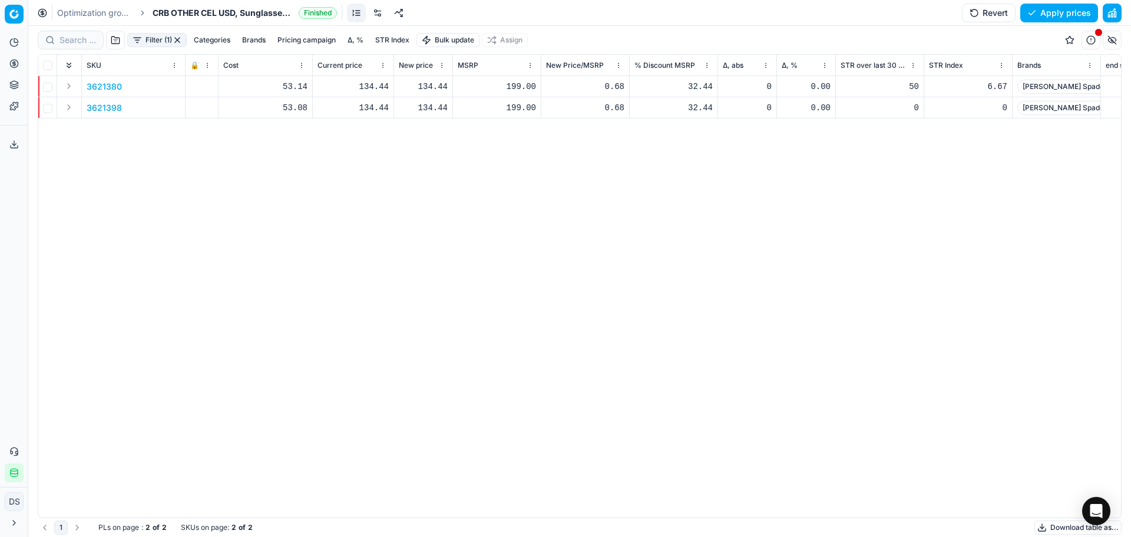
click at [123, 8] on link "Optimization groups" at bounding box center [94, 13] width 75 height 12
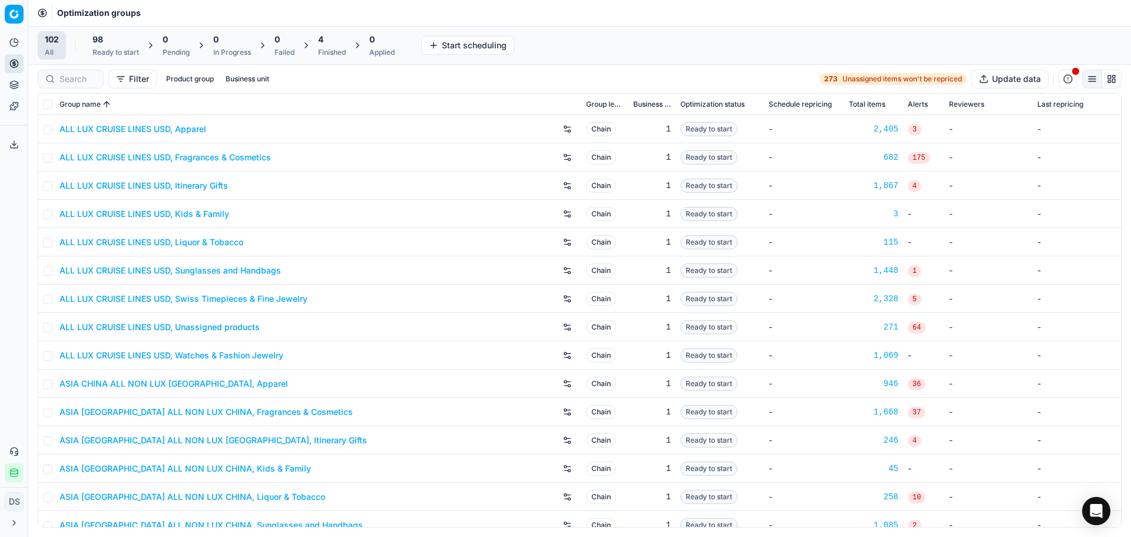
click at [319, 42] on div "4 Finished" at bounding box center [332, 45] width 42 height 28
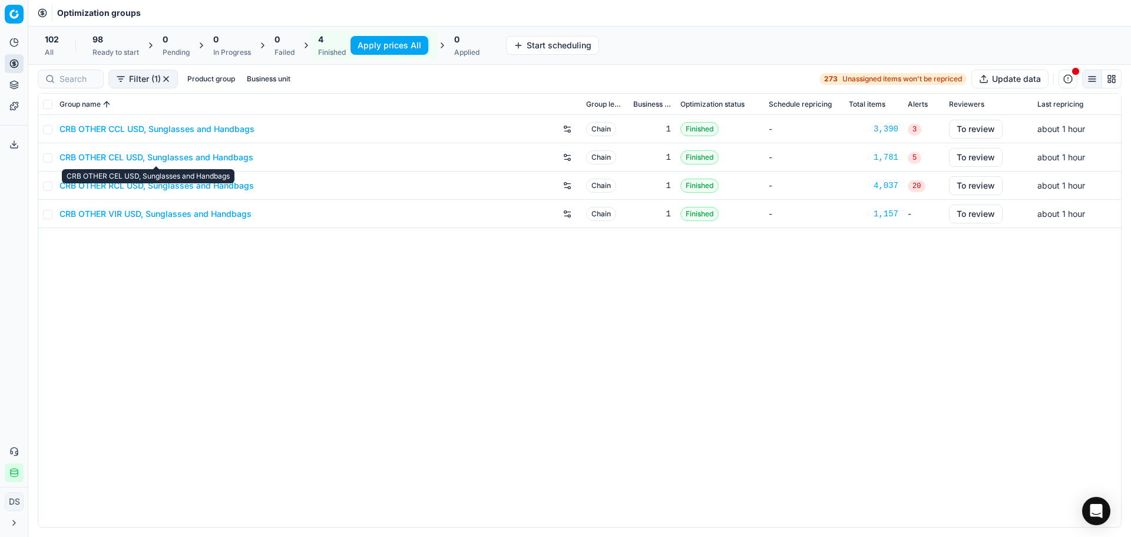
click at [140, 160] on link "CRB OTHER CEL USD, Sunglasses and Handbags" at bounding box center [157, 157] width 194 height 12
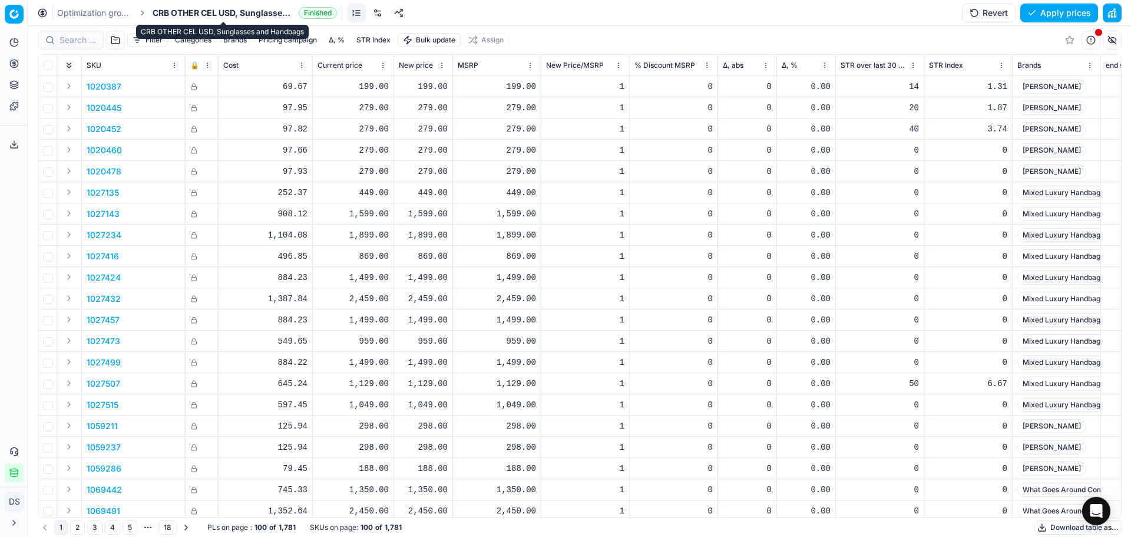
click at [100, 9] on link "Optimization groups" at bounding box center [94, 13] width 75 height 12
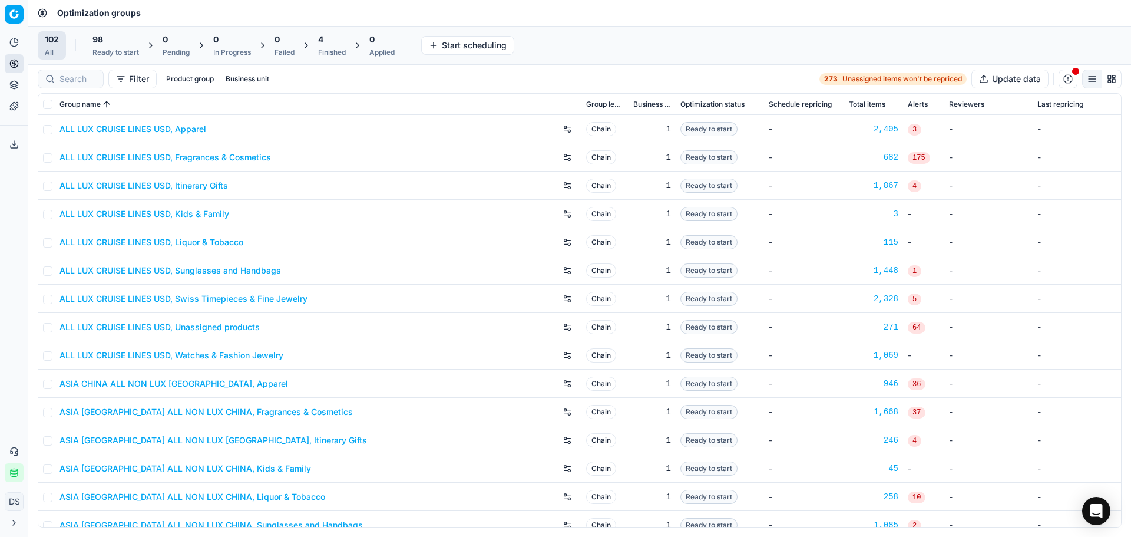
click at [344, 47] on div "4 Finished" at bounding box center [332, 46] width 28 height 24
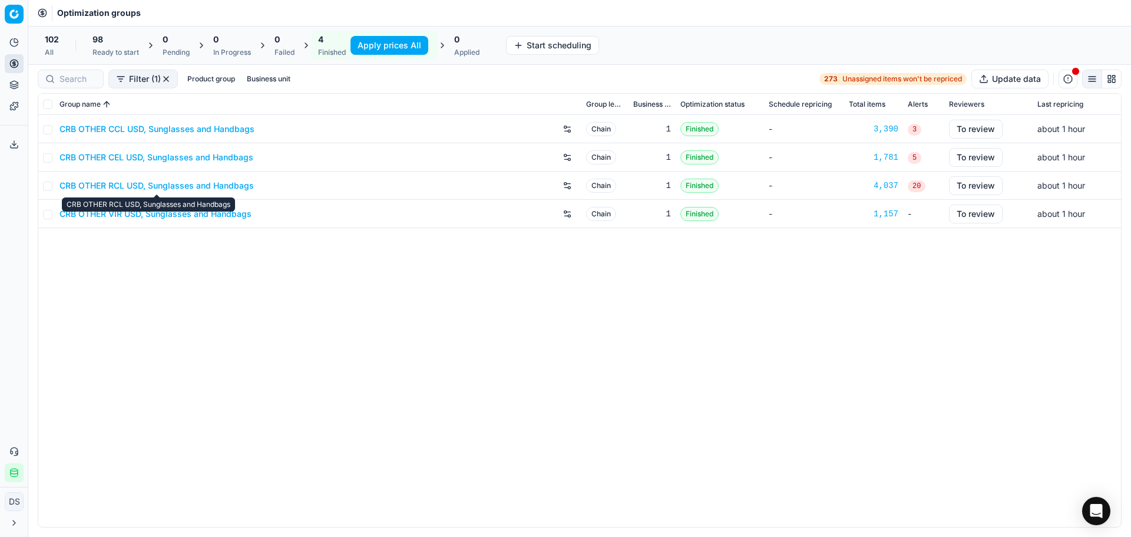
click at [173, 186] on link "CRB OTHER RCL USD, Sunglasses and Handbags" at bounding box center [157, 186] width 194 height 12
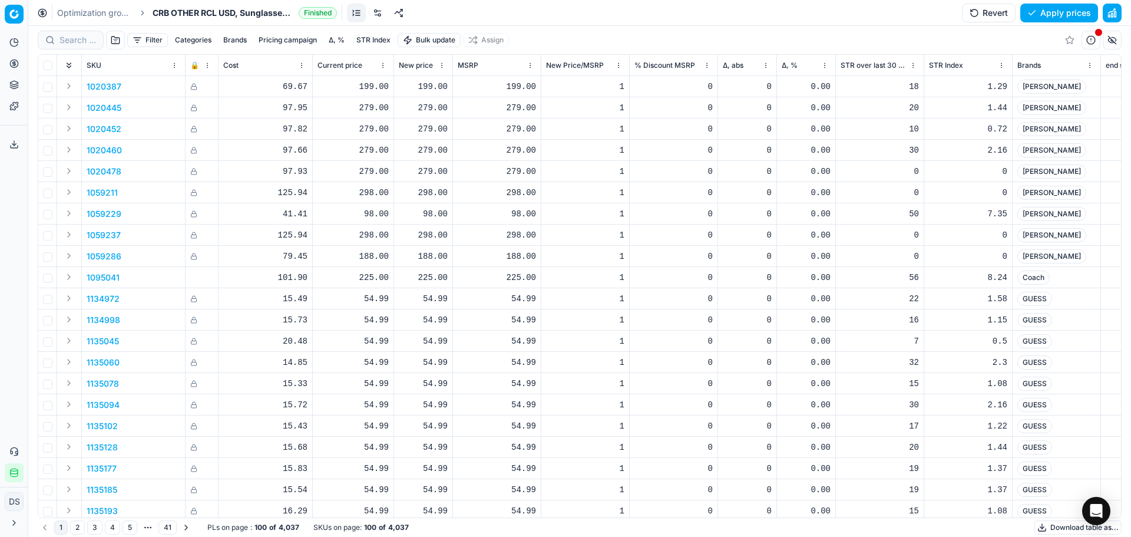
click at [1111, 12] on button "button" at bounding box center [1112, 13] width 19 height 19
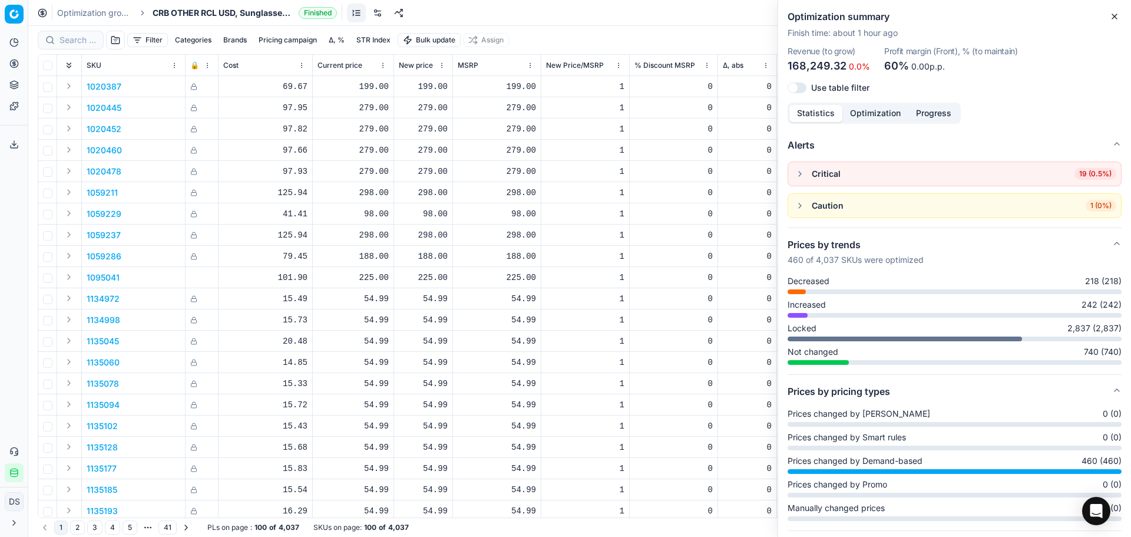
click at [800, 170] on button "button" at bounding box center [800, 174] width 14 height 14
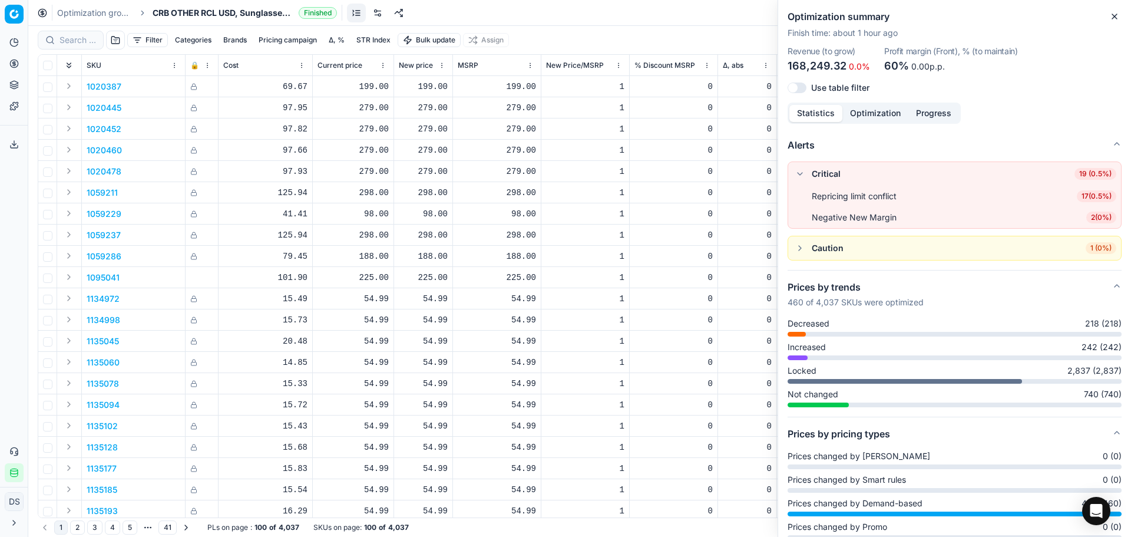
click at [109, 12] on link "Optimization groups" at bounding box center [94, 13] width 75 height 12
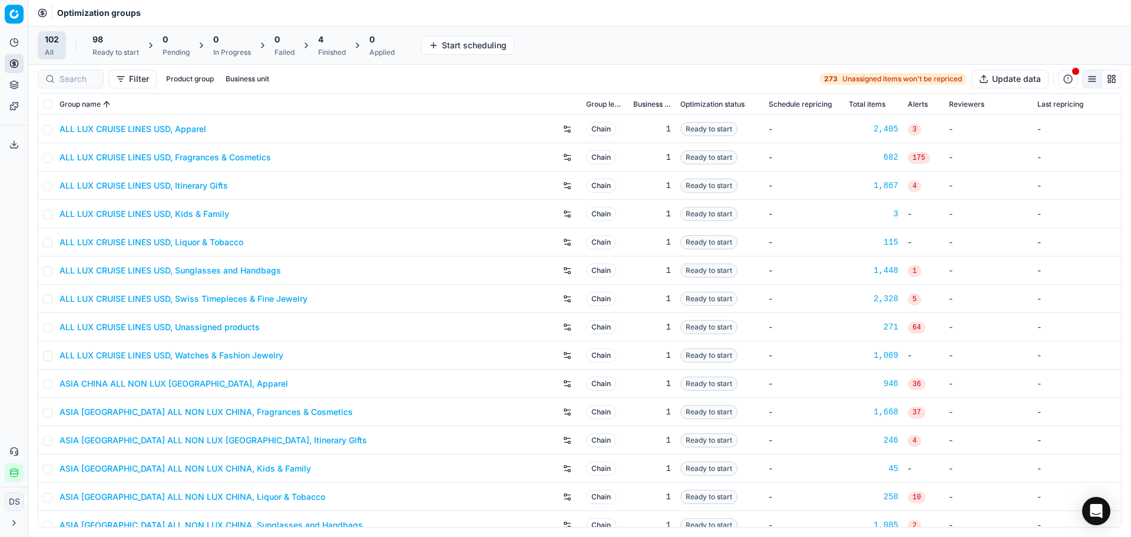
click at [331, 45] on div "4 Finished" at bounding box center [332, 46] width 28 height 24
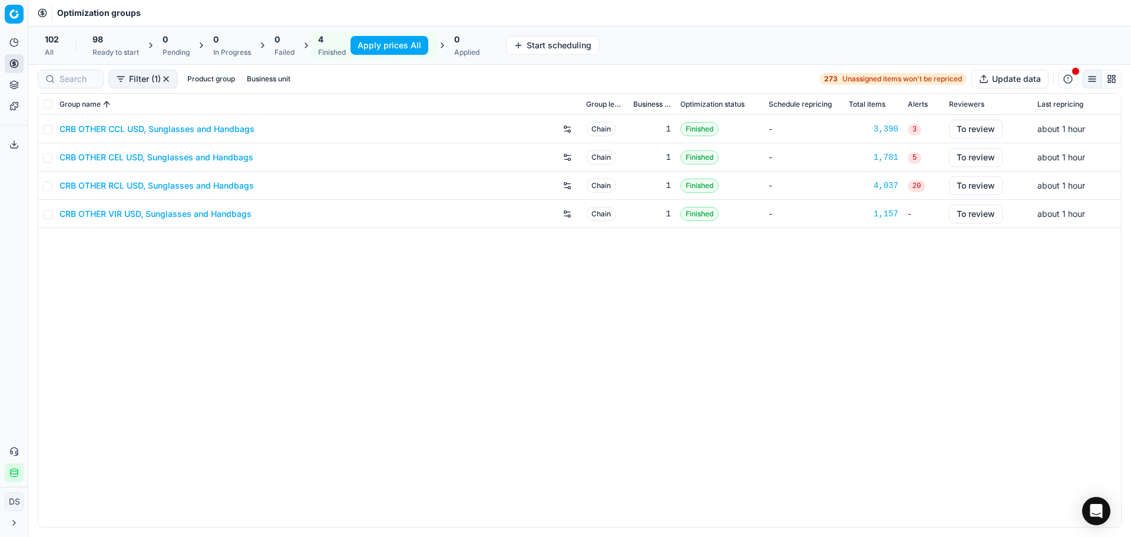
click at [173, 127] on link "CRB OTHER CCL USD, Sunglasses and Handbags" at bounding box center [157, 129] width 195 height 12
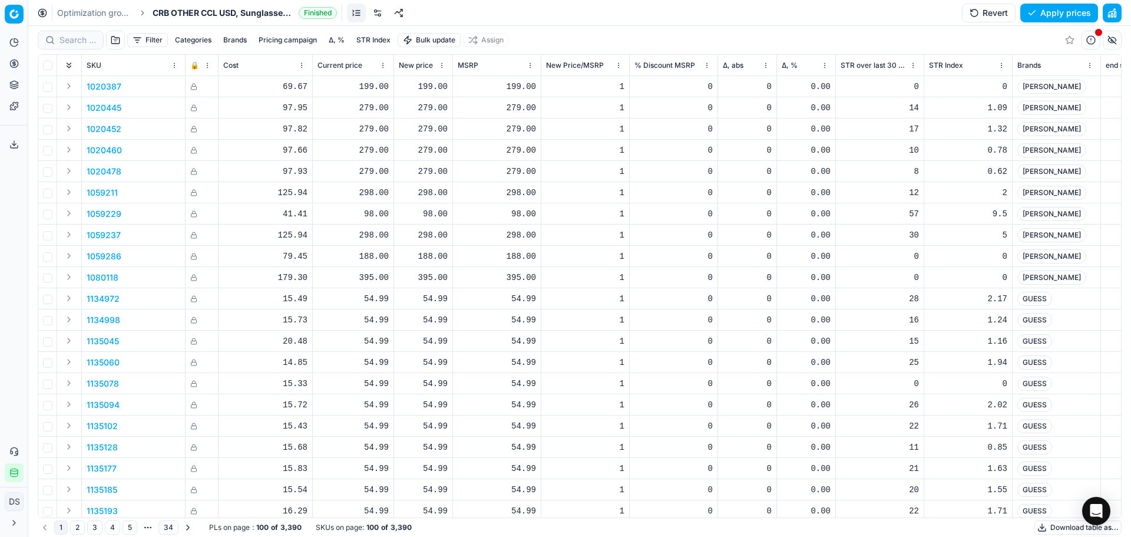
click at [1120, 18] on button "button" at bounding box center [1112, 13] width 19 height 19
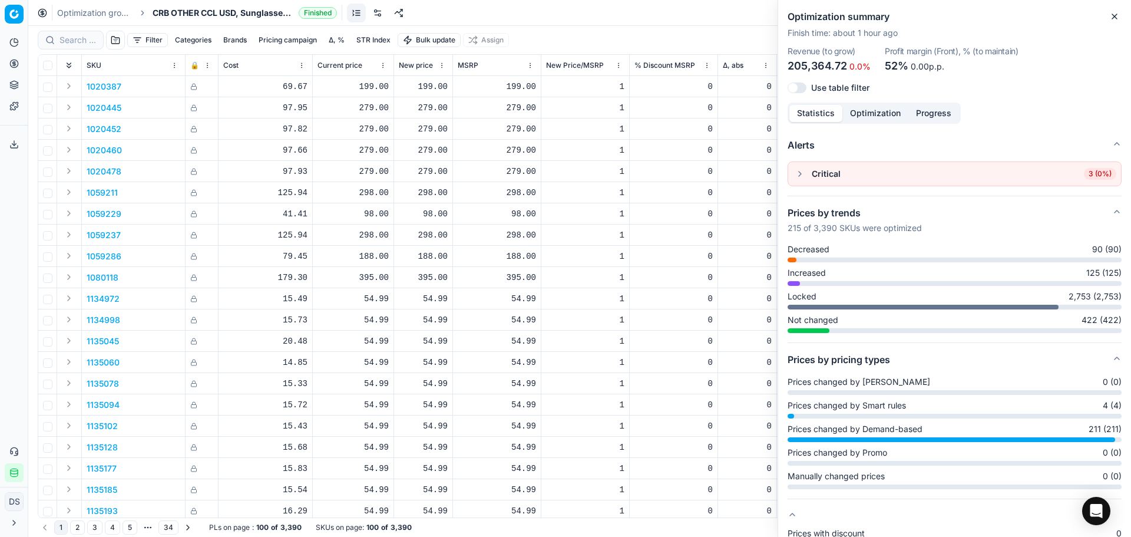
click at [1118, 14] on icon "button" at bounding box center [1114, 16] width 9 height 9
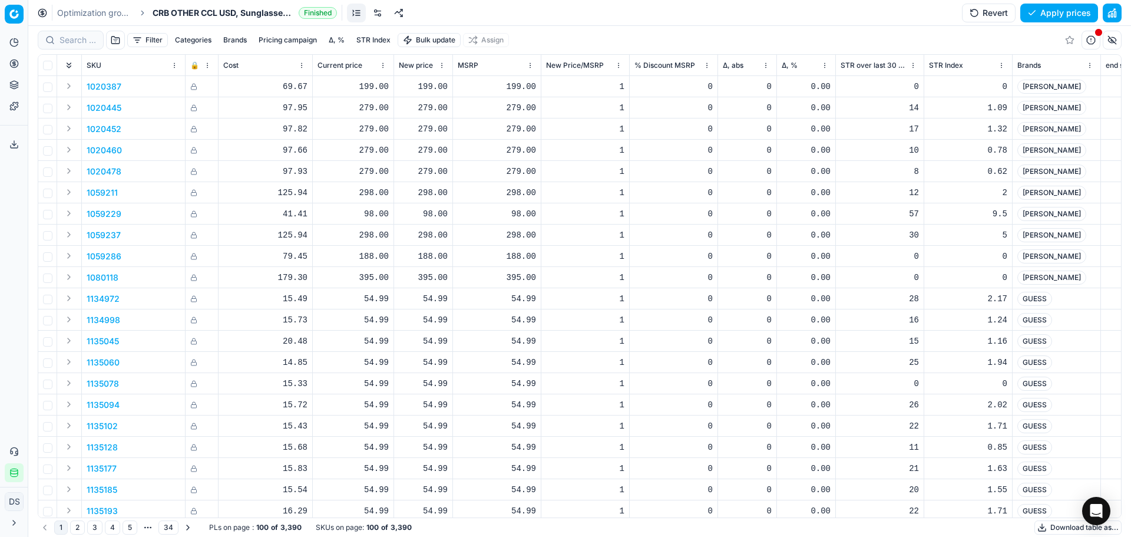
click at [75, 8] on link "Optimization groups" at bounding box center [94, 13] width 75 height 12
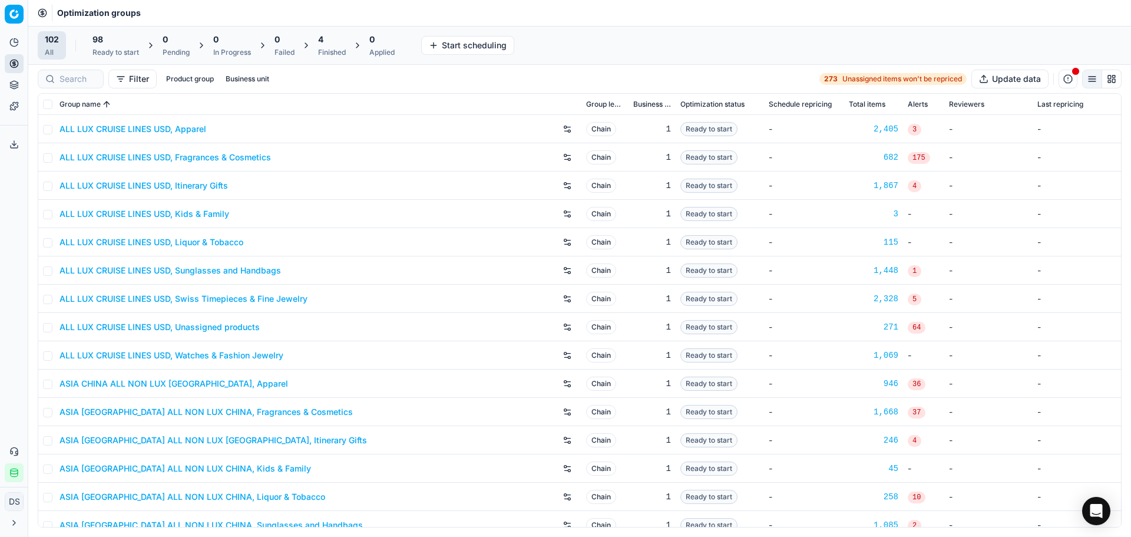
click at [344, 48] on div "Finished" at bounding box center [332, 52] width 28 height 9
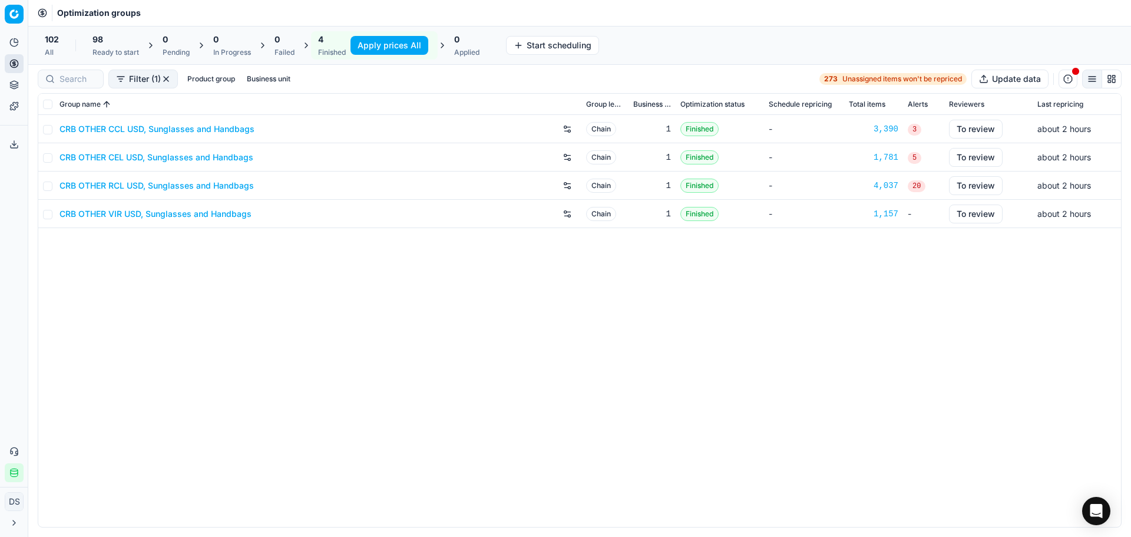
click at [398, 49] on button "Apply prices All" at bounding box center [390, 45] width 78 height 19
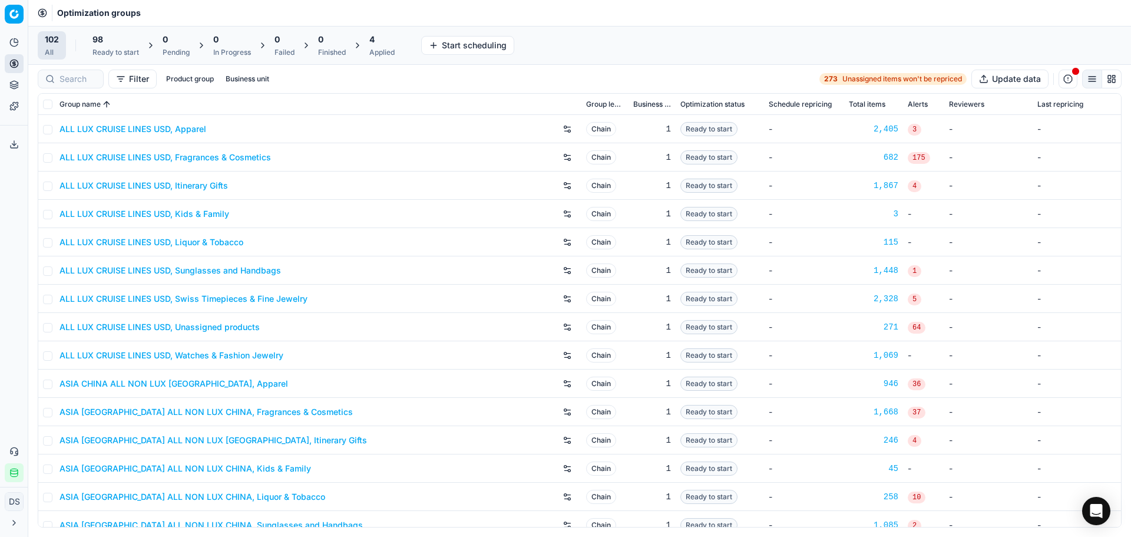
click at [384, 39] on div "4" at bounding box center [381, 40] width 25 height 12
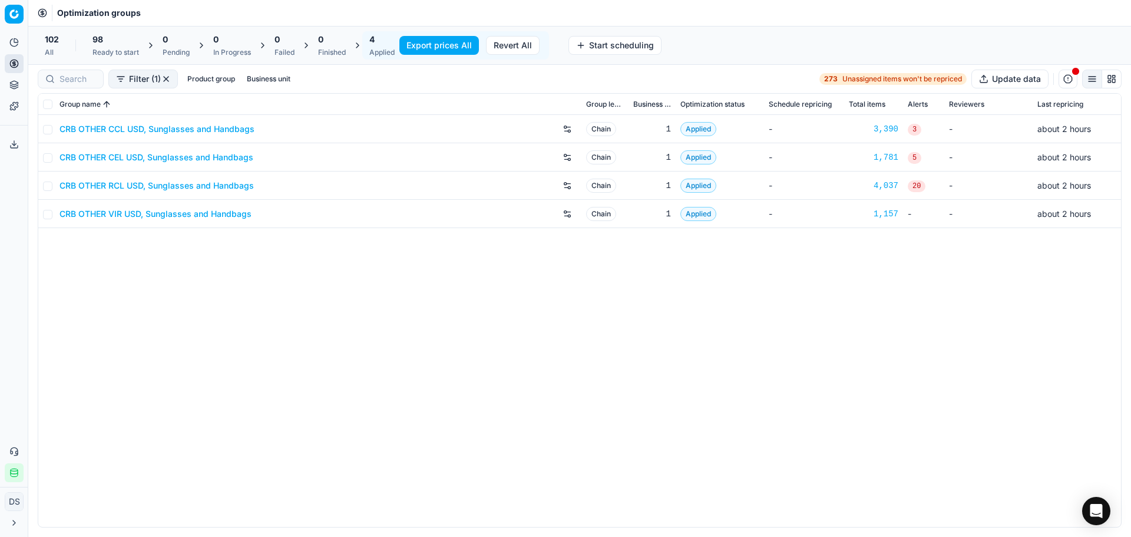
click at [433, 45] on button "Export prices All" at bounding box center [440, 45] width 80 height 19
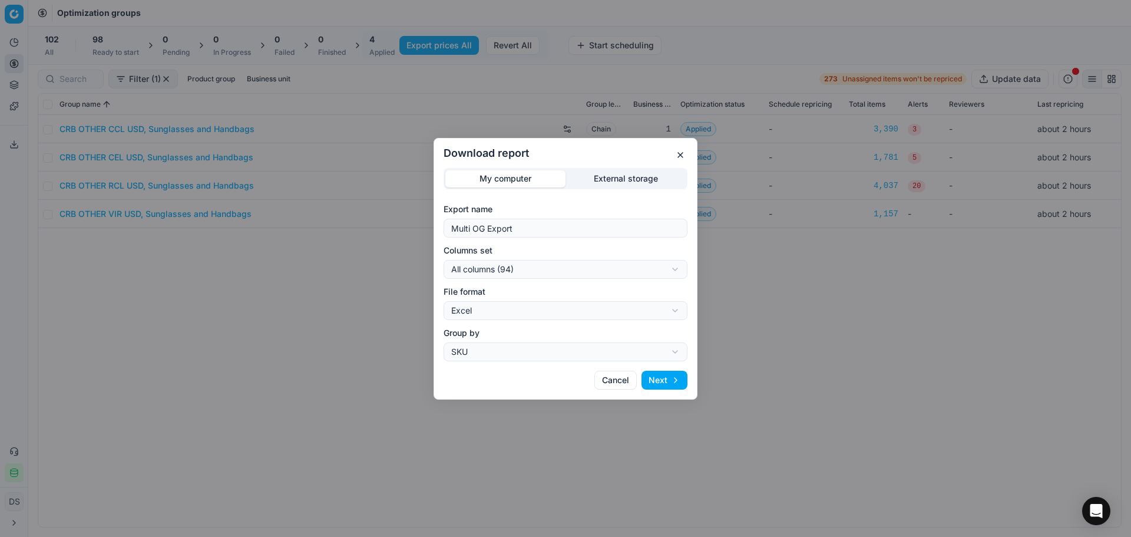
click at [636, 184] on div "Download report My computer External storage Export name Multi OG Export Column…" at bounding box center [565, 268] width 1131 height 537
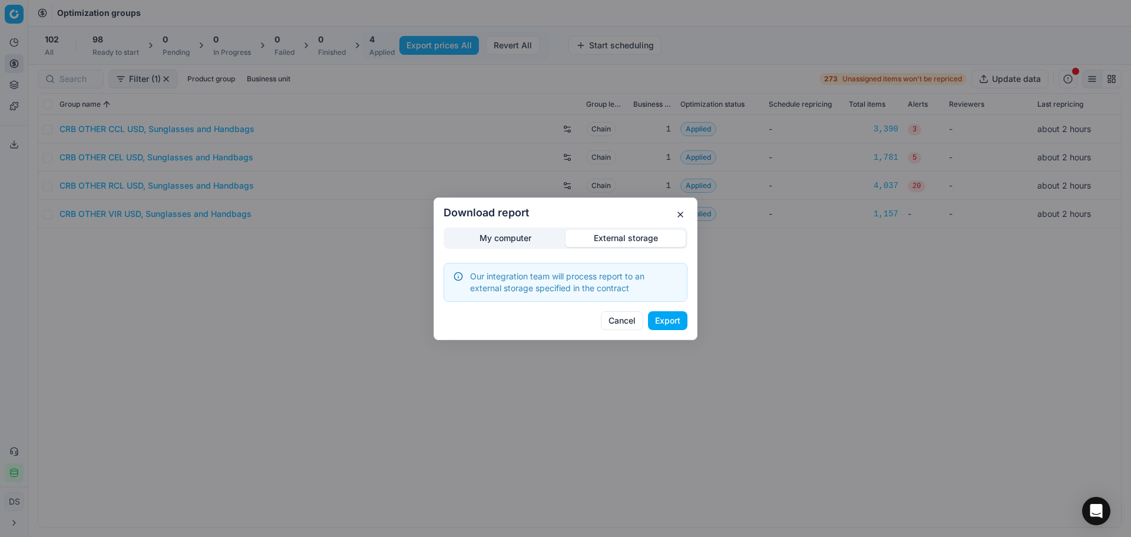
click at [679, 316] on button "Export" at bounding box center [667, 320] width 39 height 19
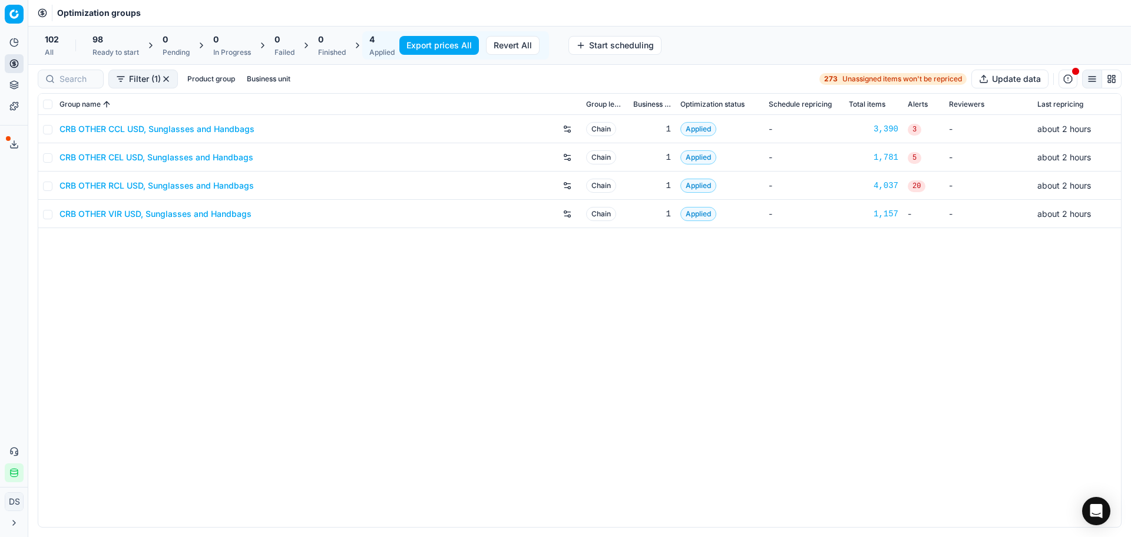
click at [10, 148] on icon at bounding box center [13, 144] width 9 height 9
